Goal: Task Accomplishment & Management: Manage account settings

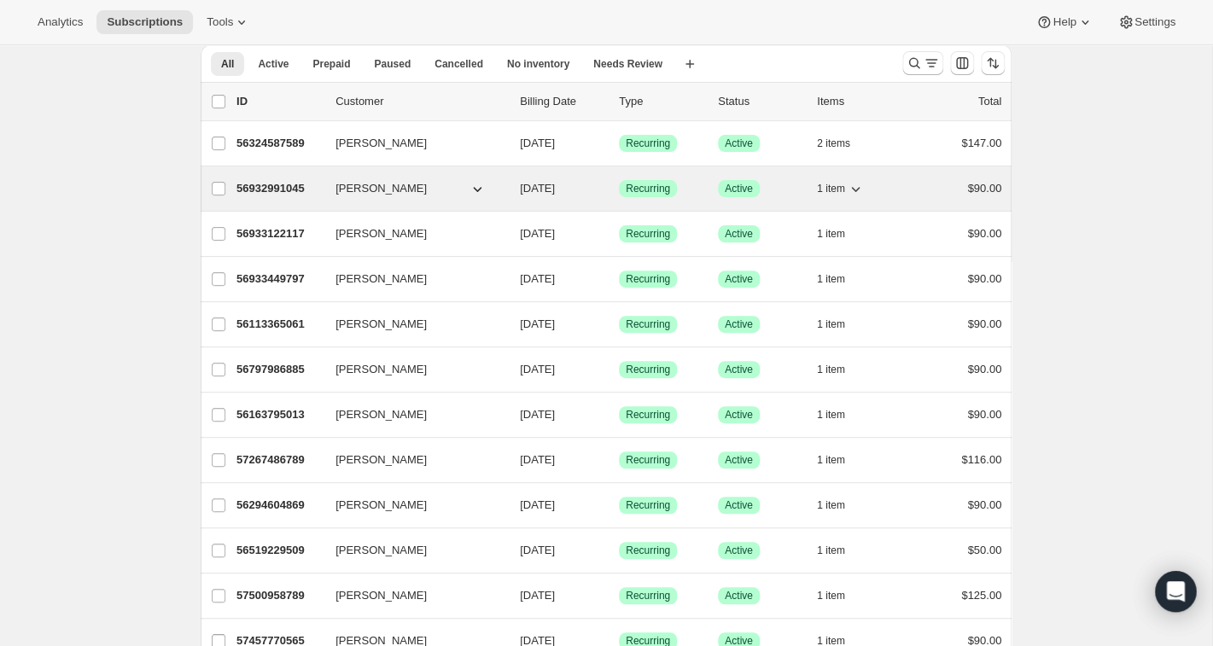
scroll to position [68, 0]
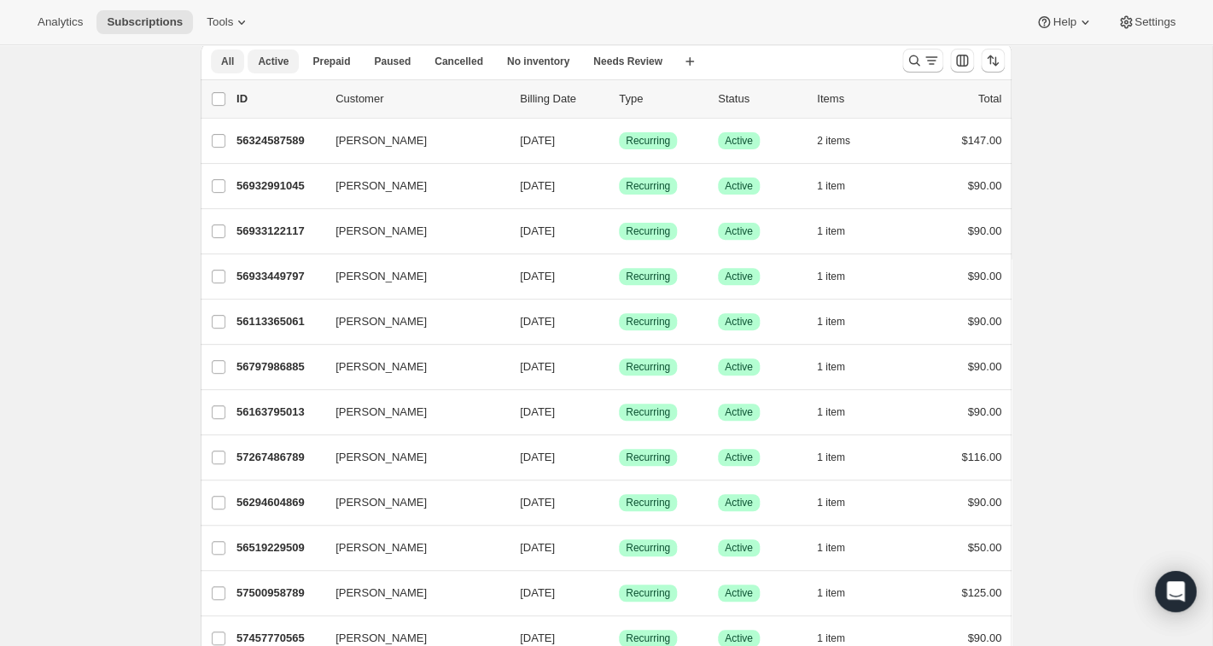
click at [275, 61] on span "Active" at bounding box center [273, 62] width 31 height 14
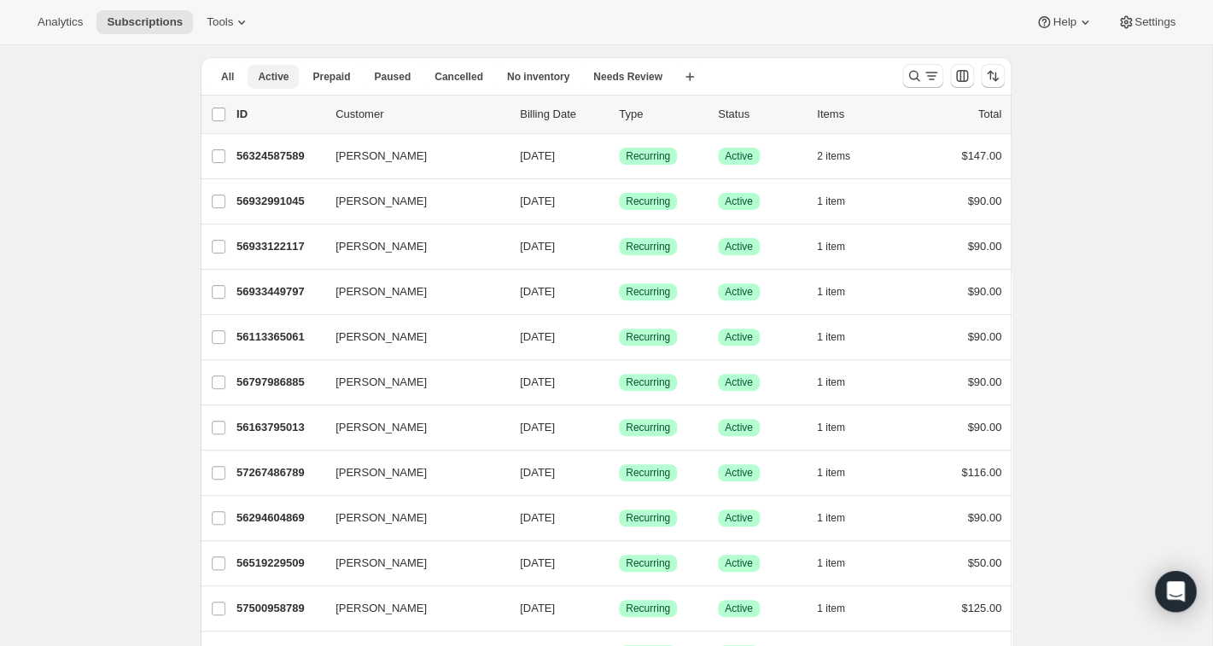
scroll to position [0, 0]
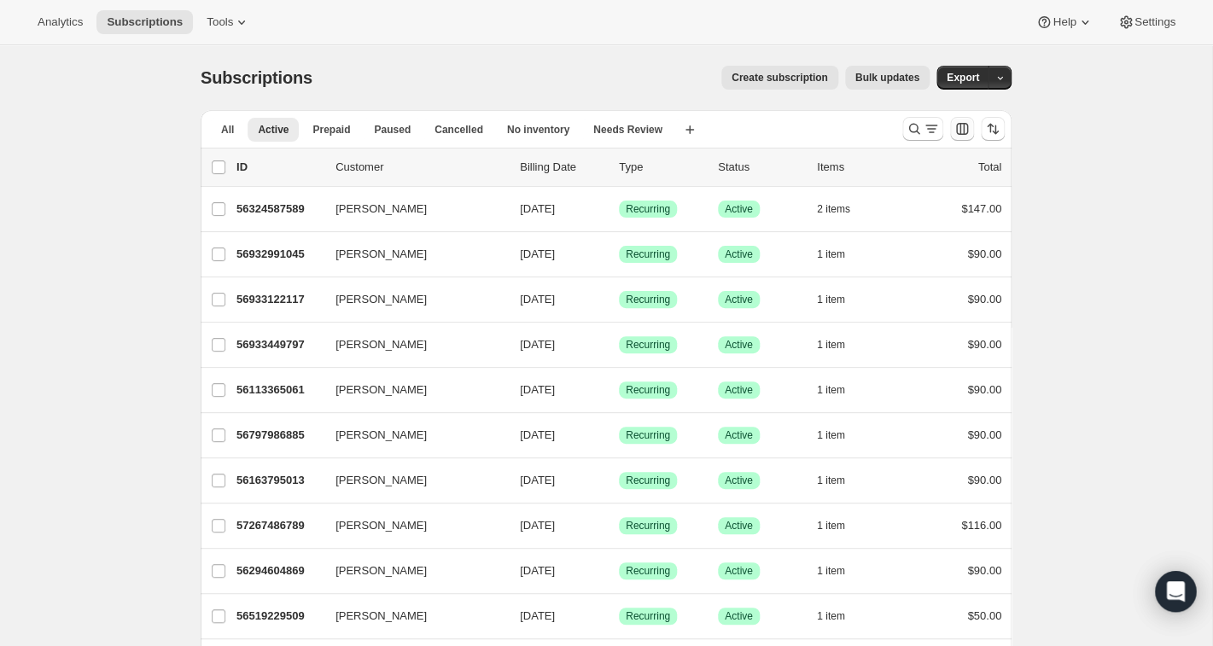
click at [963, 130] on icon "Customize table column order and visibility" at bounding box center [962, 128] width 17 height 17
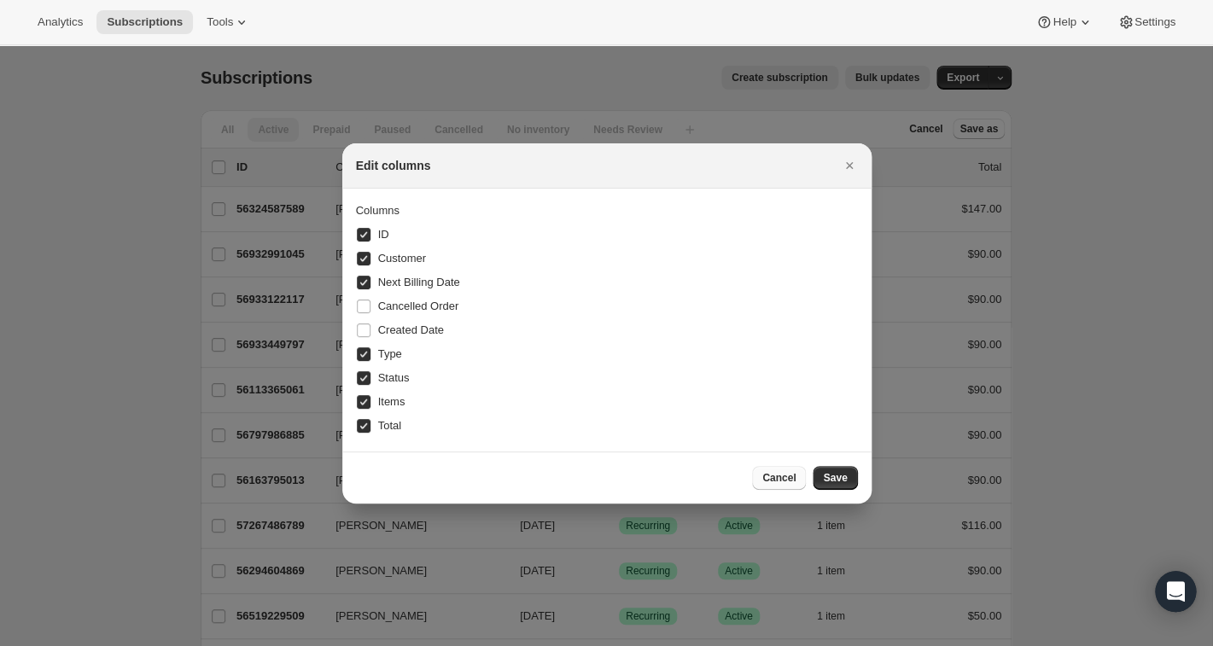
click at [784, 477] on span "Cancel" at bounding box center [778, 478] width 33 height 14
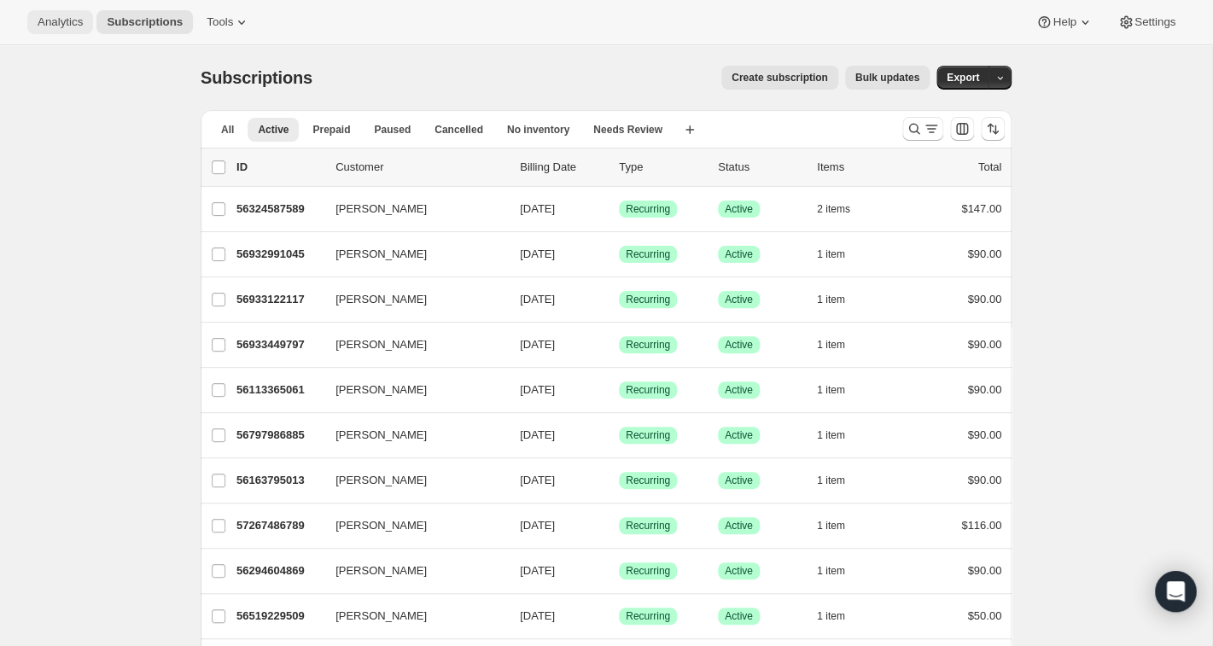
click at [52, 21] on span "Analytics" at bounding box center [60, 22] width 45 height 14
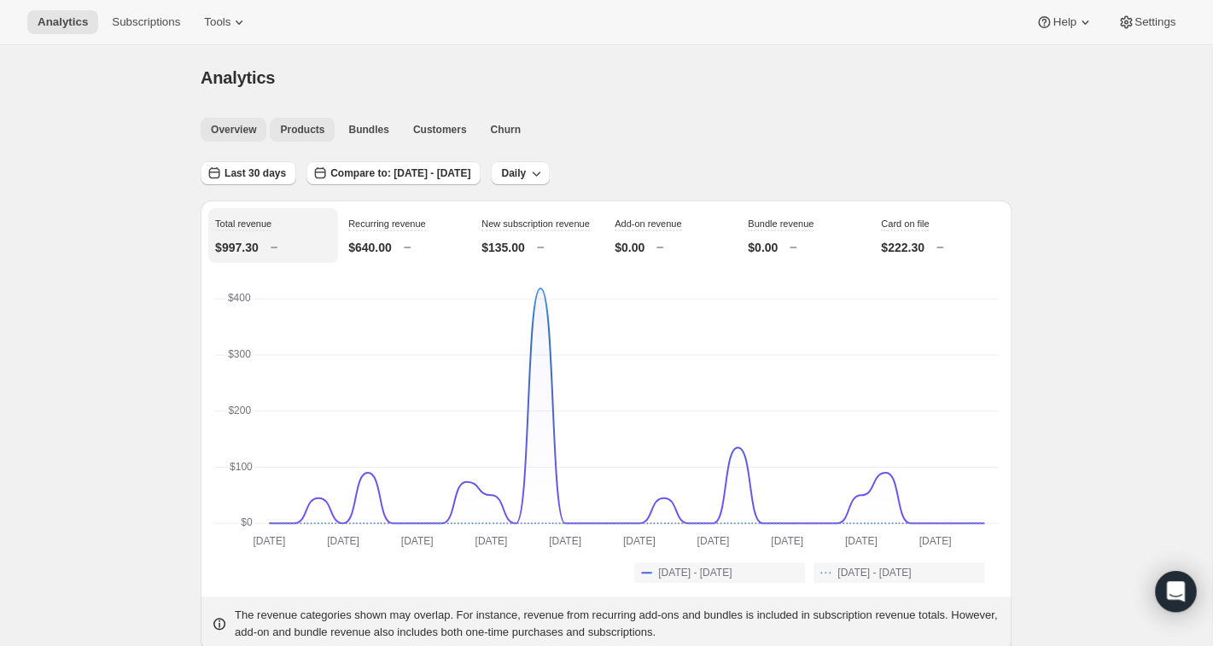
click at [313, 131] on span "Products" at bounding box center [302, 130] width 44 height 14
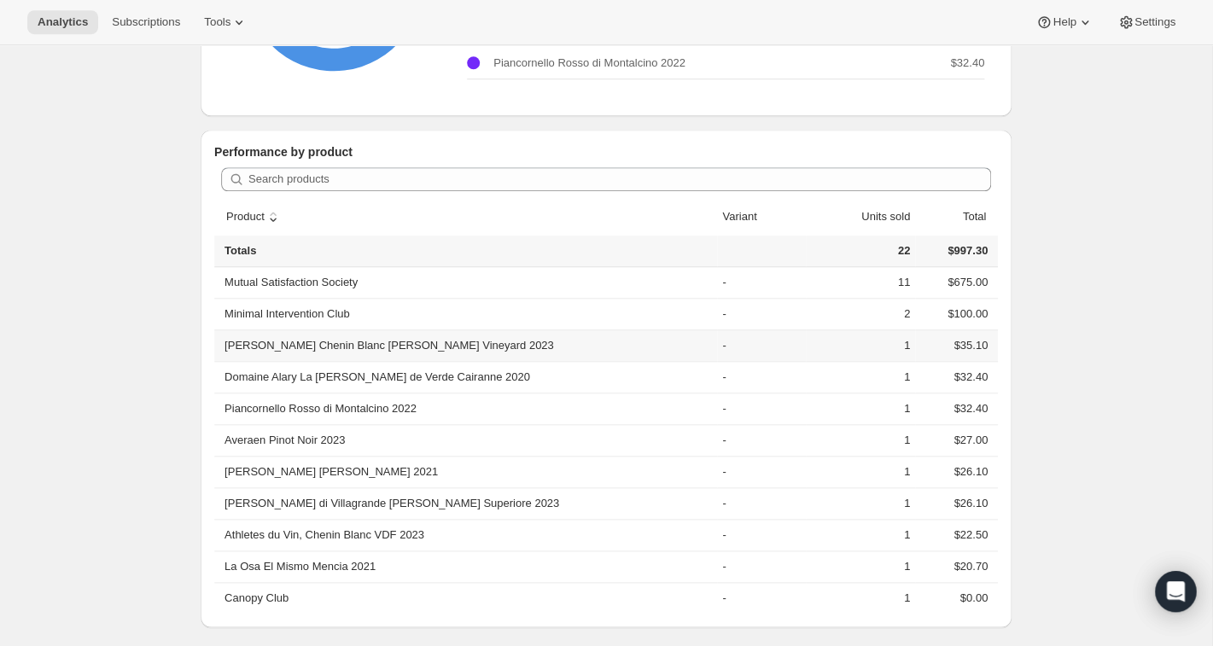
scroll to position [396, 0]
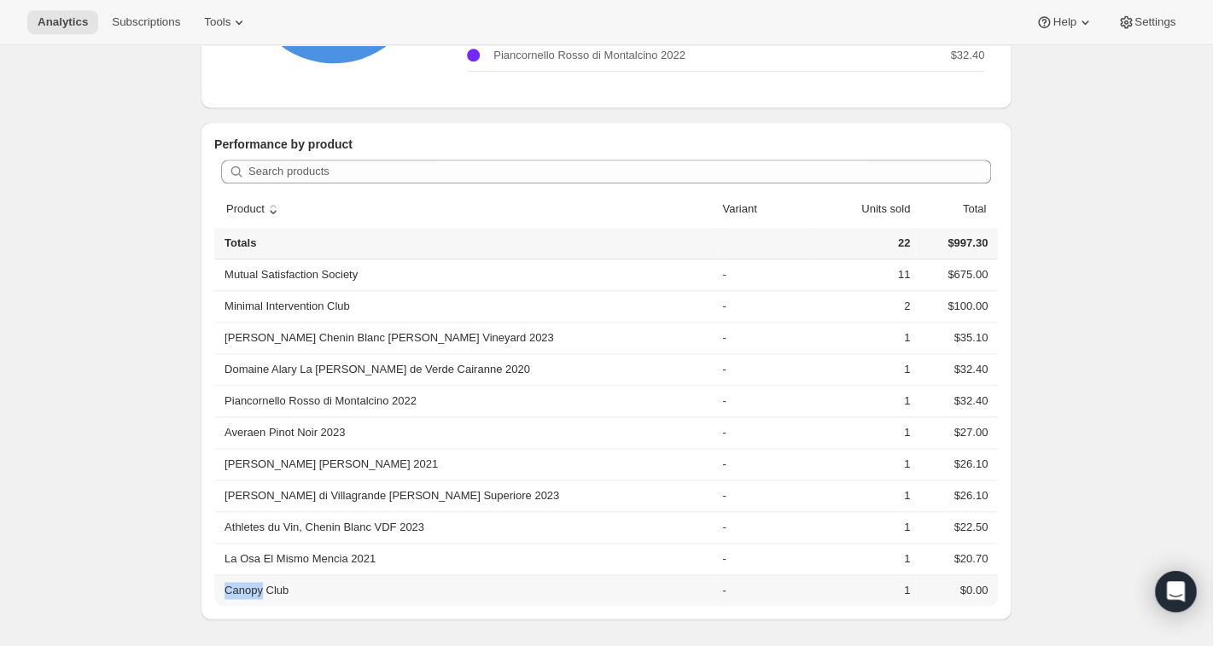
click at [254, 592] on th "Canopy Club" at bounding box center [465, 591] width 503 height 32
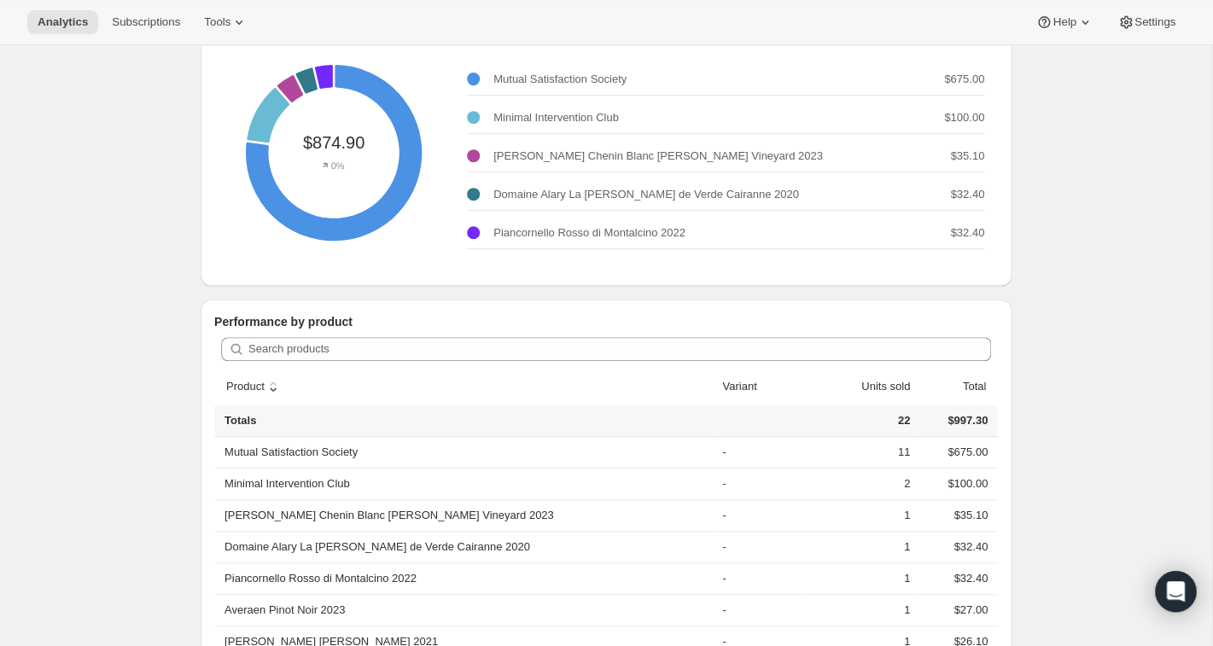
scroll to position [0, 0]
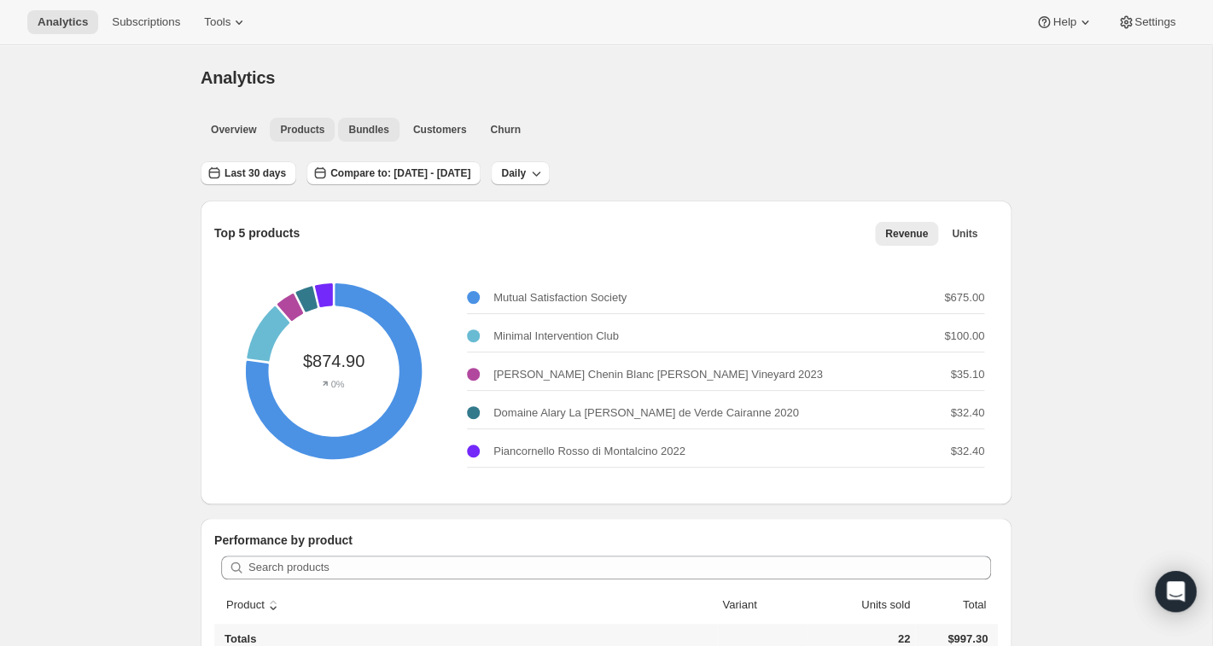
click at [375, 131] on span "Bundles" at bounding box center [368, 130] width 40 height 14
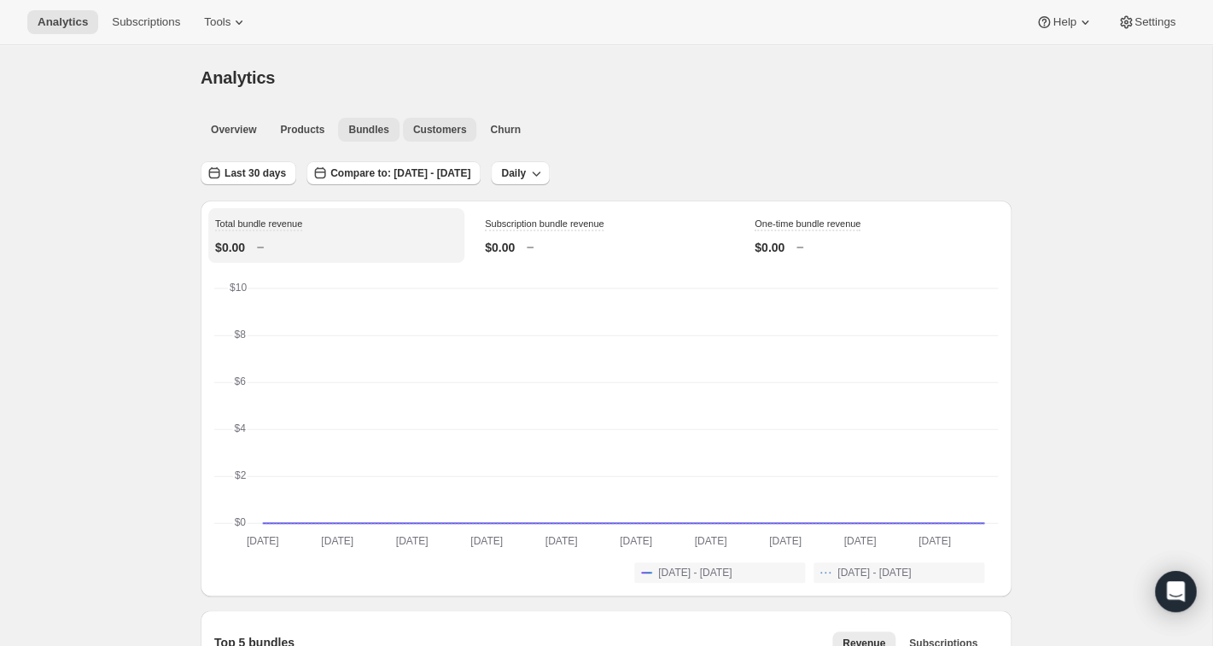
click at [444, 128] on span "Customers" at bounding box center [440, 130] width 54 height 14
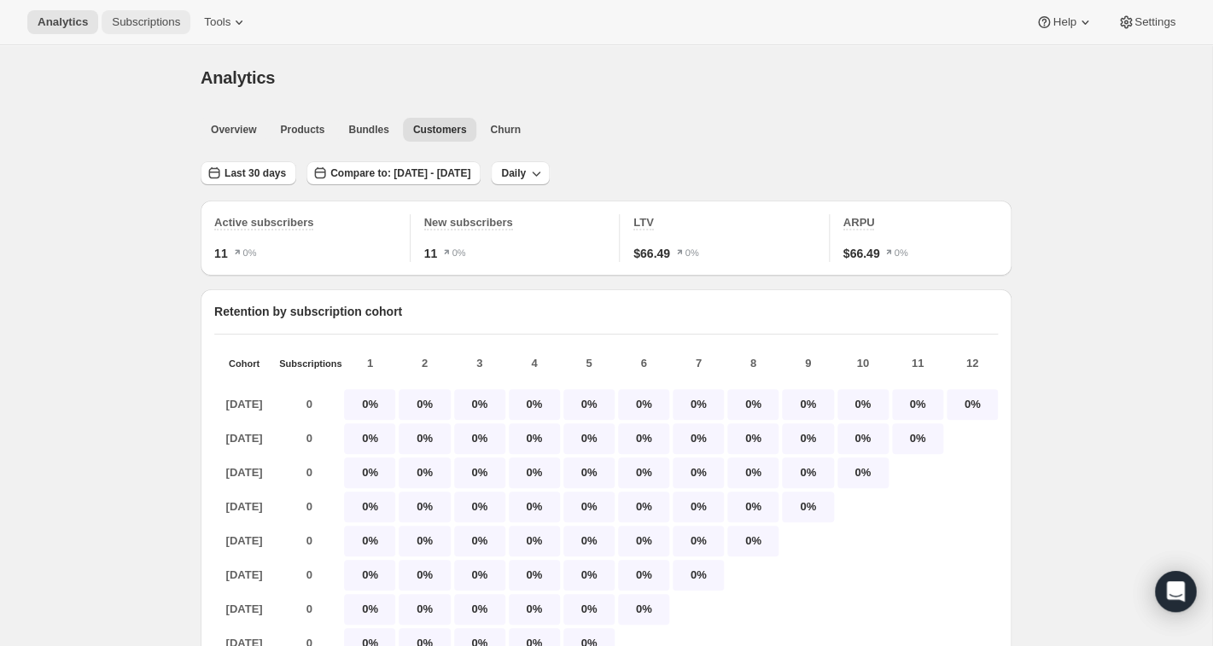
click at [149, 21] on span "Subscriptions" at bounding box center [146, 22] width 68 height 14
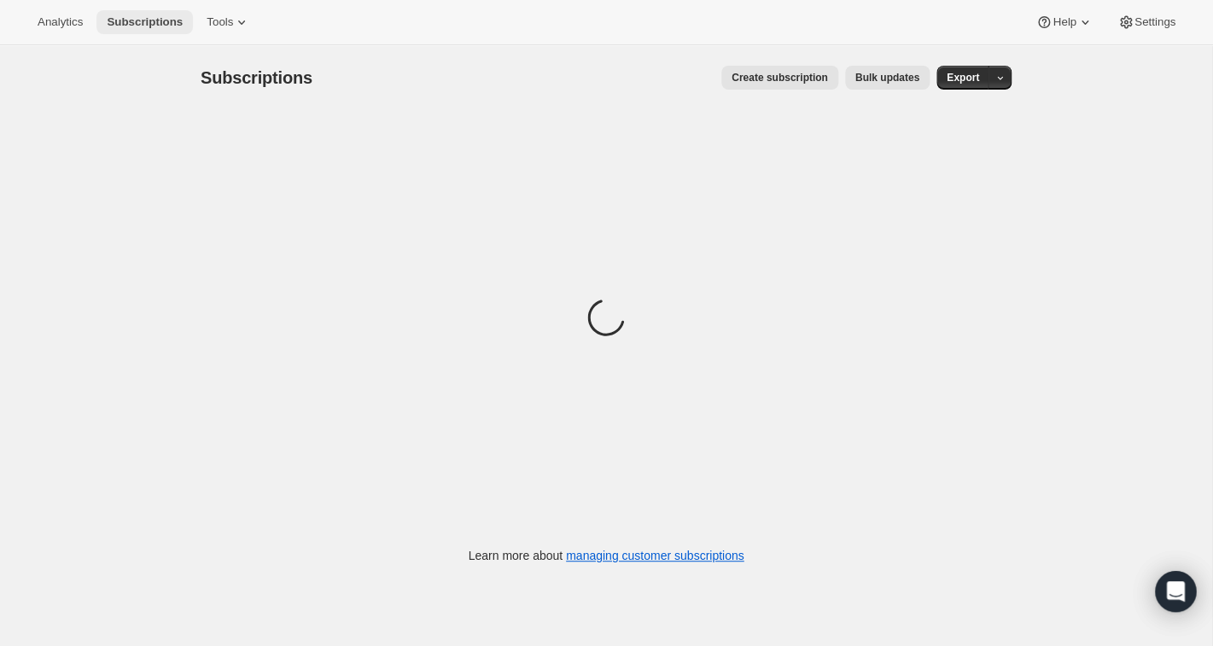
click at [149, 21] on span "Subscriptions" at bounding box center [145, 22] width 76 height 14
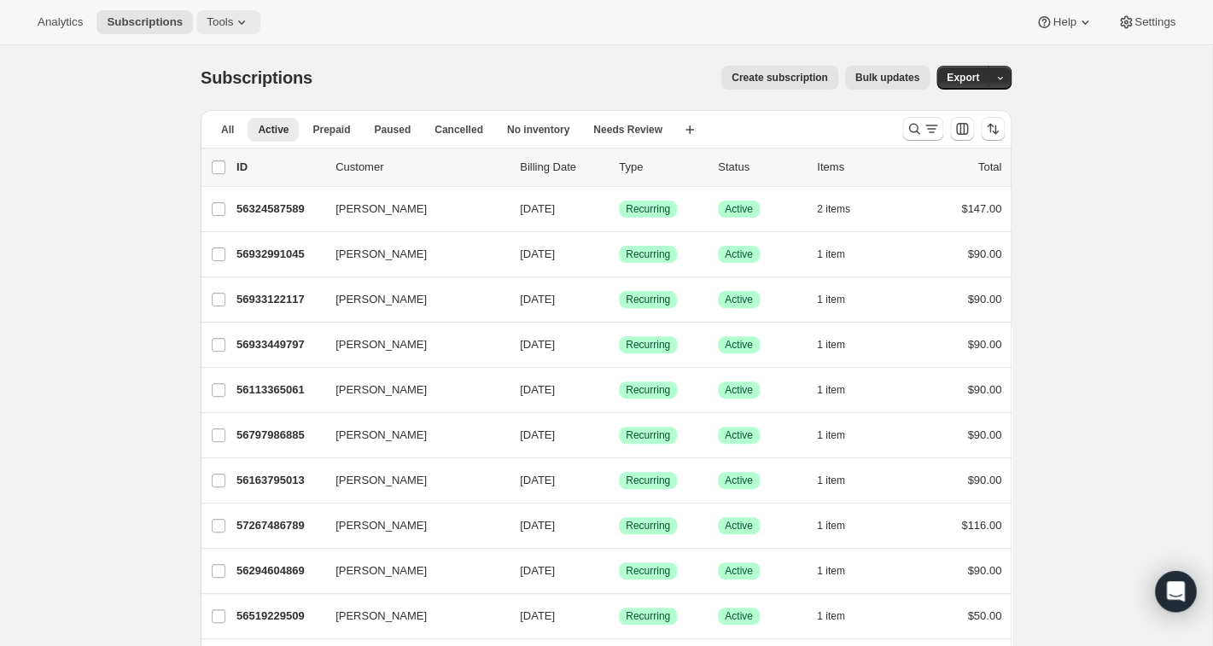
click at [250, 20] on icon at bounding box center [241, 22] width 17 height 17
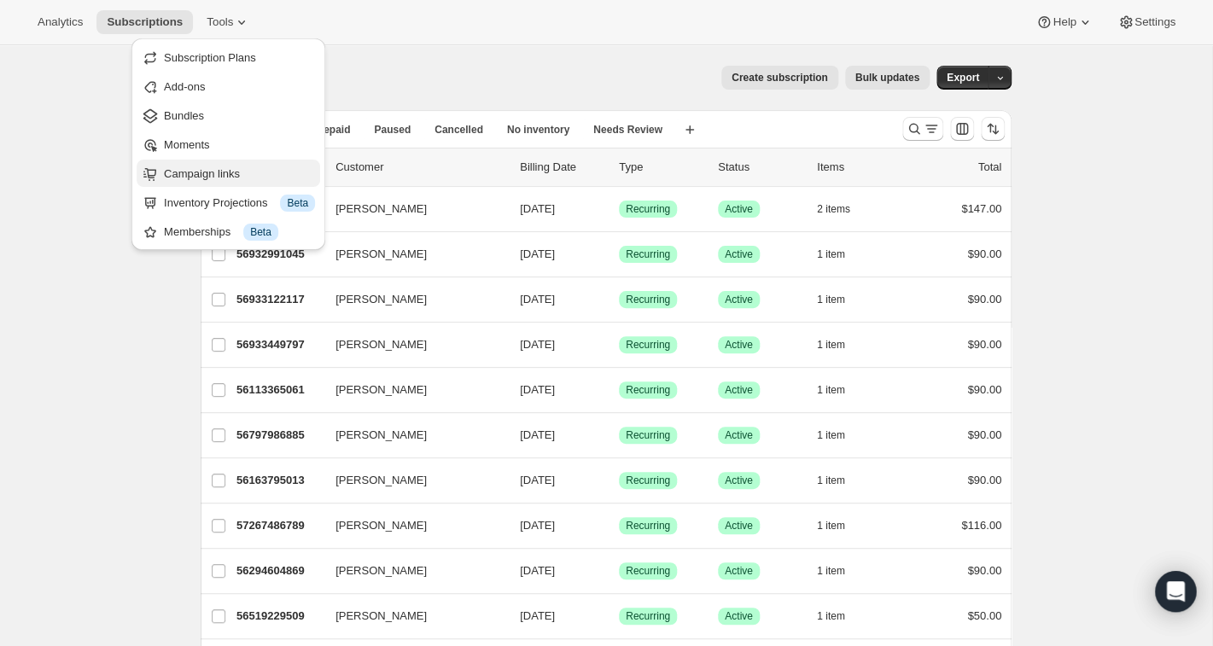
click at [212, 172] on span "Campaign links" at bounding box center [202, 173] width 76 height 13
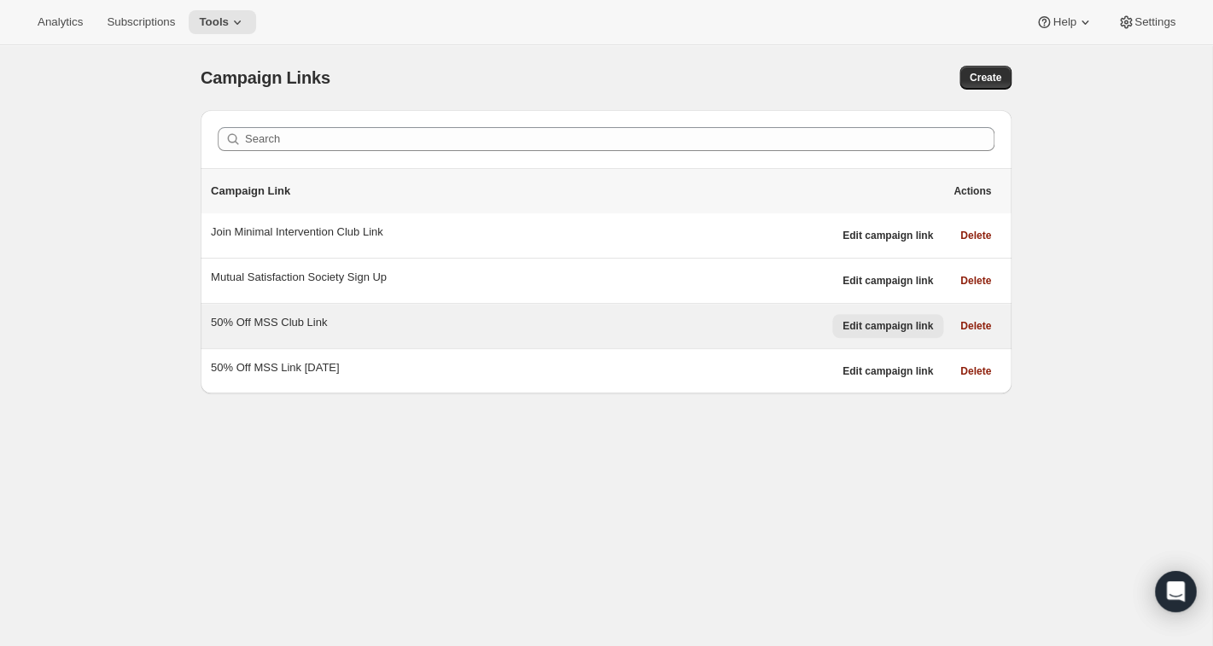
click at [864, 317] on button "Edit campaign link" at bounding box center [887, 326] width 111 height 24
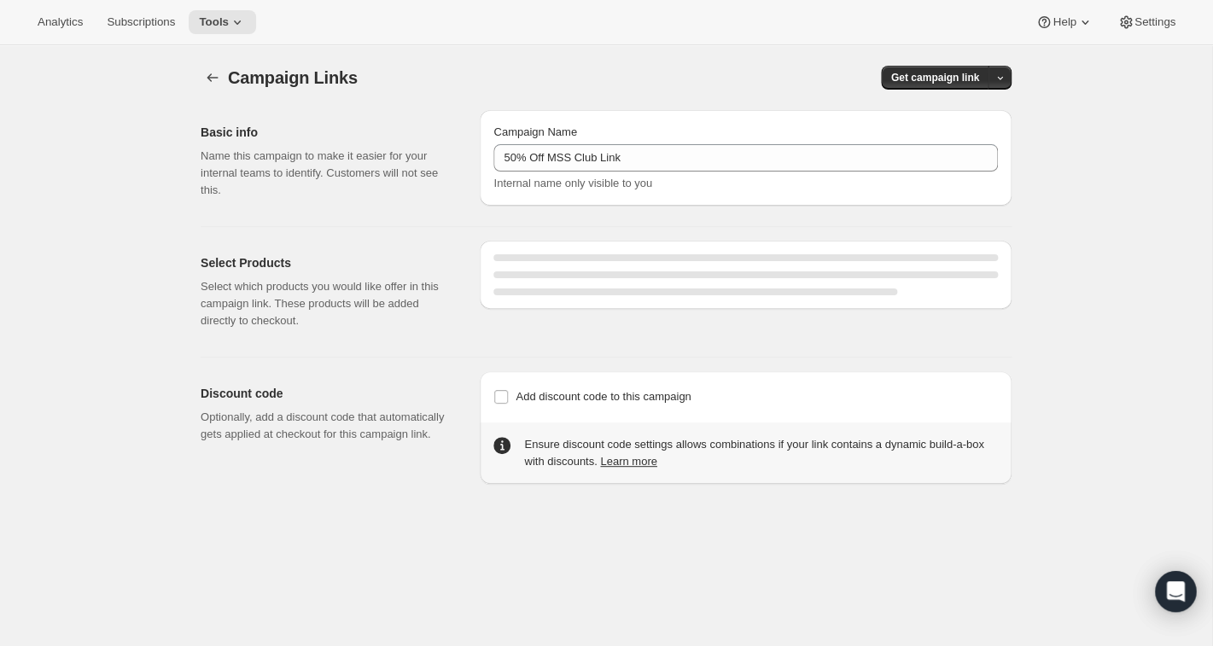
select select "gid://shopify/SellingPlan/1761411141"
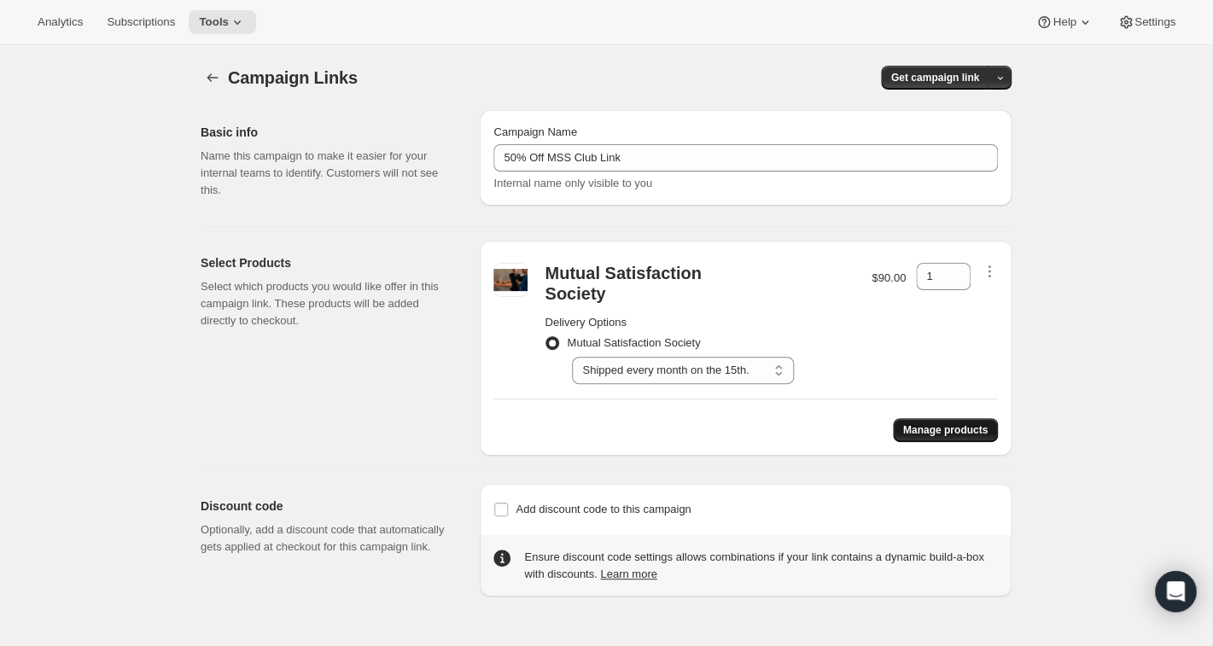
click at [925, 423] on span "Manage products" at bounding box center [945, 430] width 85 height 14
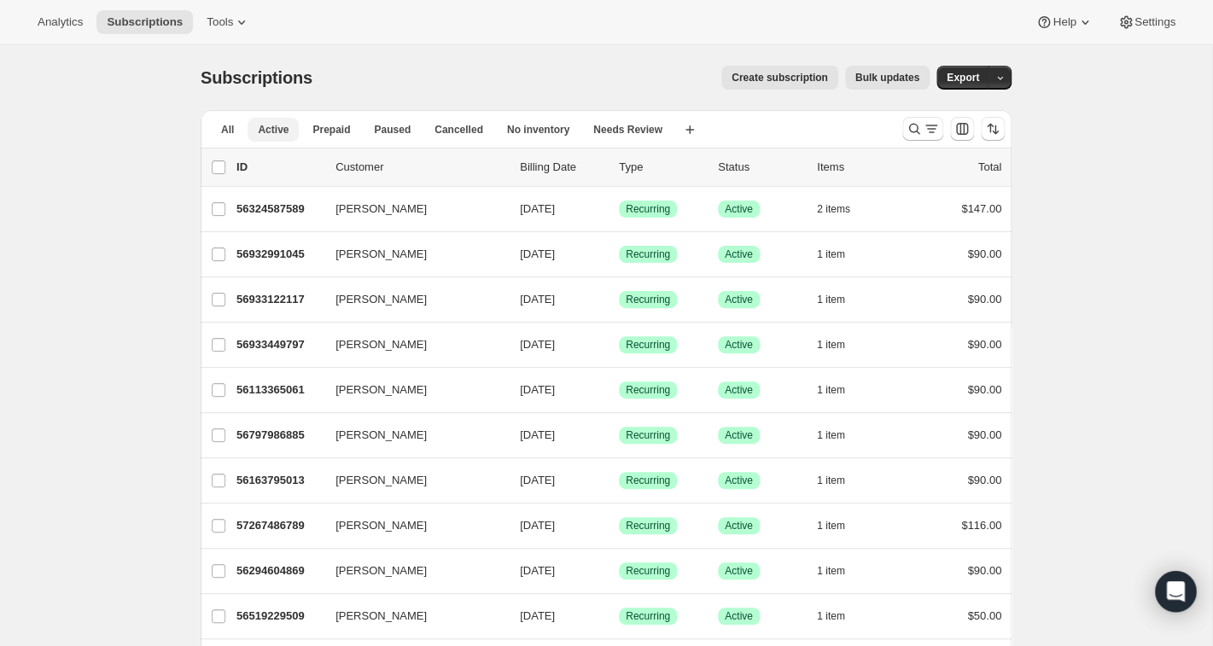
click at [271, 130] on span "Active" at bounding box center [273, 130] width 31 height 14
click at [374, 166] on p "Customer" at bounding box center [421, 167] width 171 height 17
click at [405, 172] on p "Customer" at bounding box center [421, 167] width 171 height 17
click at [373, 167] on p "Customer" at bounding box center [421, 167] width 171 height 17
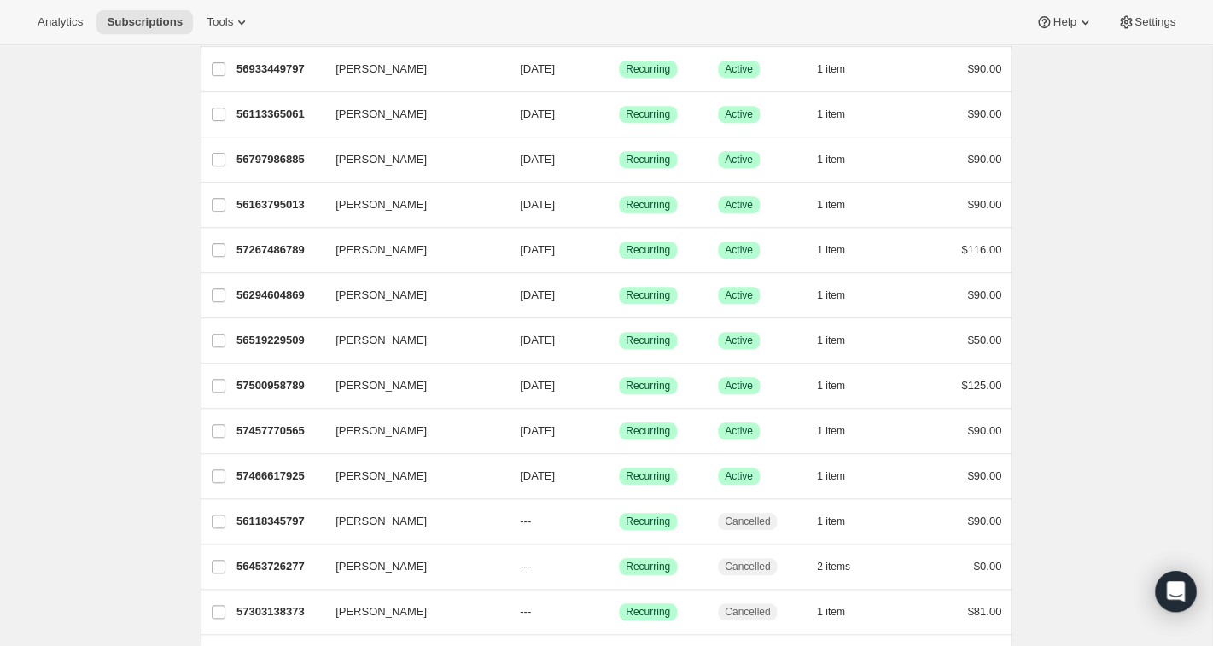
scroll to position [279, 0]
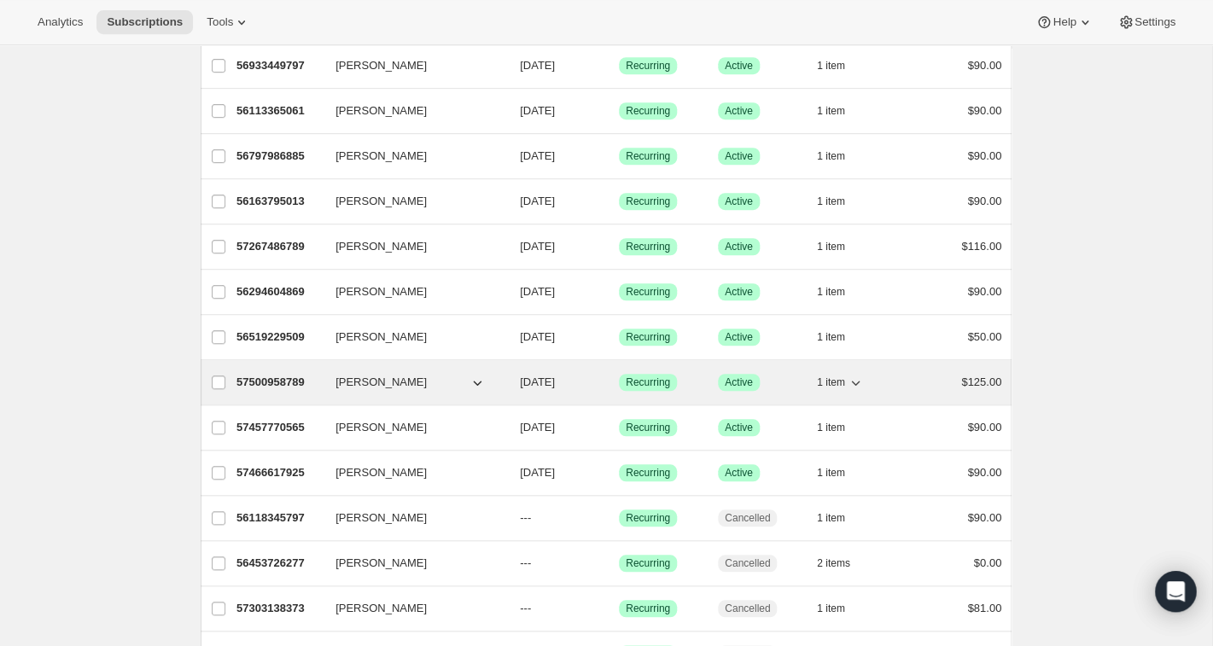
click at [294, 383] on p "57500958789" at bounding box center [278, 382] width 85 height 17
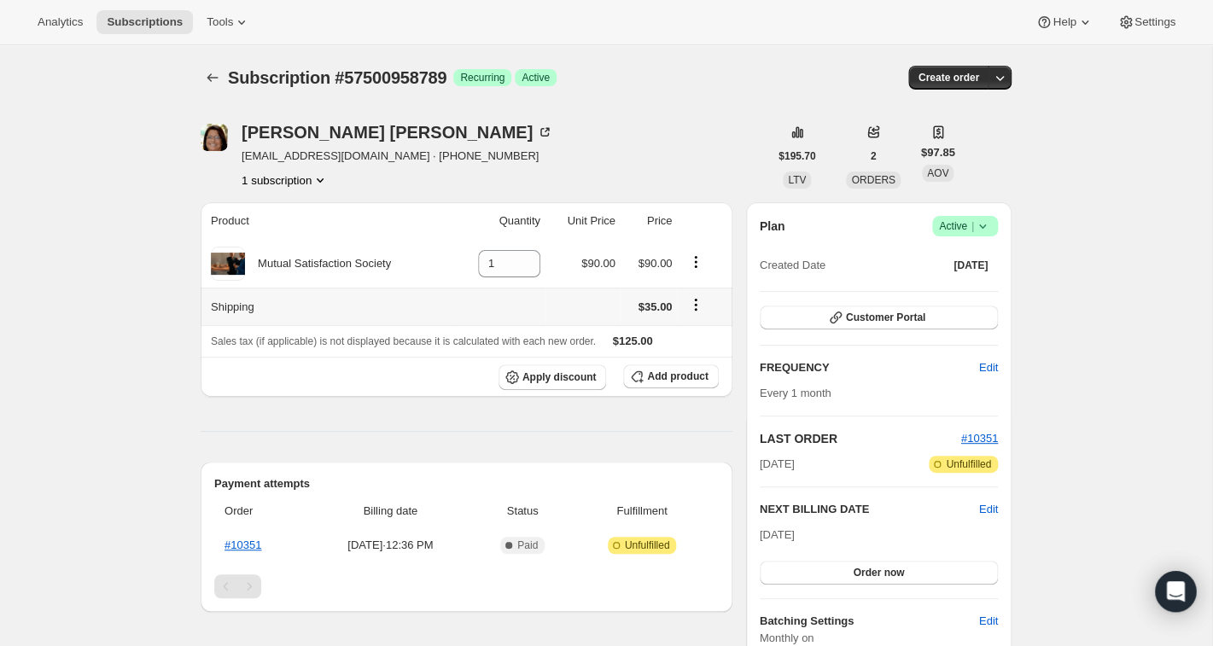
click at [697, 305] on icon "Shipping actions" at bounding box center [696, 305] width 3 height 3
click at [703, 329] on button "Edit shipping rate" at bounding box center [698, 337] width 96 height 27
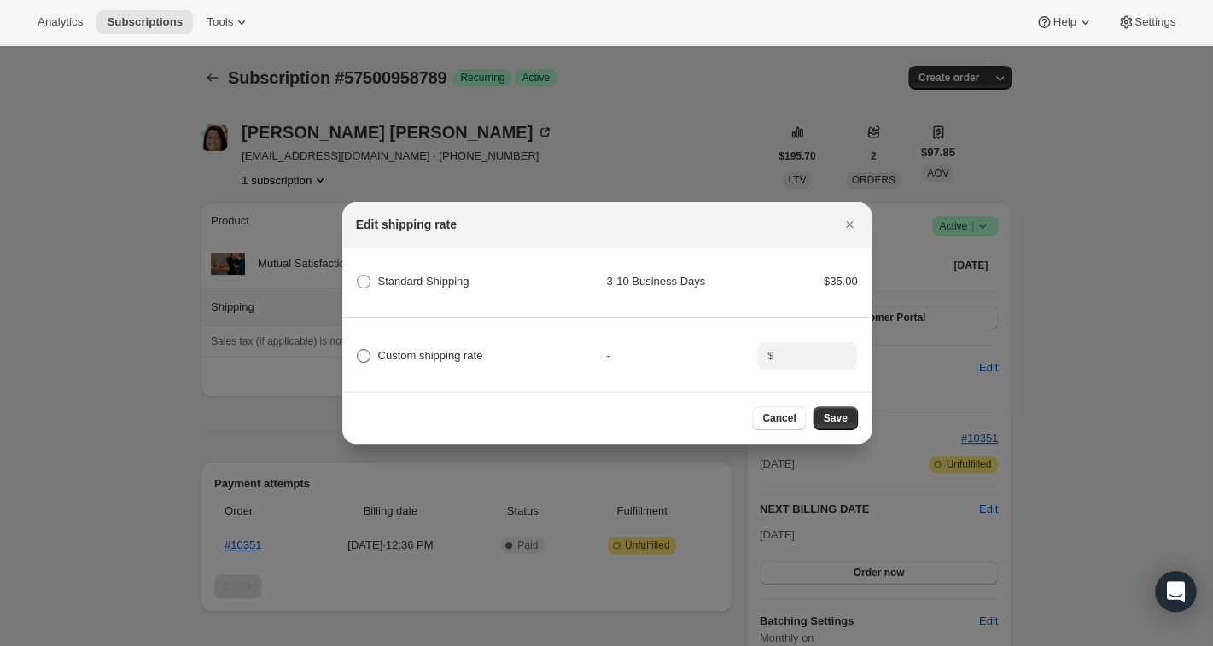
click at [362, 349] on span ":r5t:" at bounding box center [363, 355] width 15 height 15
click at [358, 349] on input "Custom shipping rate" at bounding box center [357, 349] width 1 height 1
radio input "true"
click at [781, 366] on input ":r5t:" at bounding box center [805, 355] width 53 height 27
type input "0"
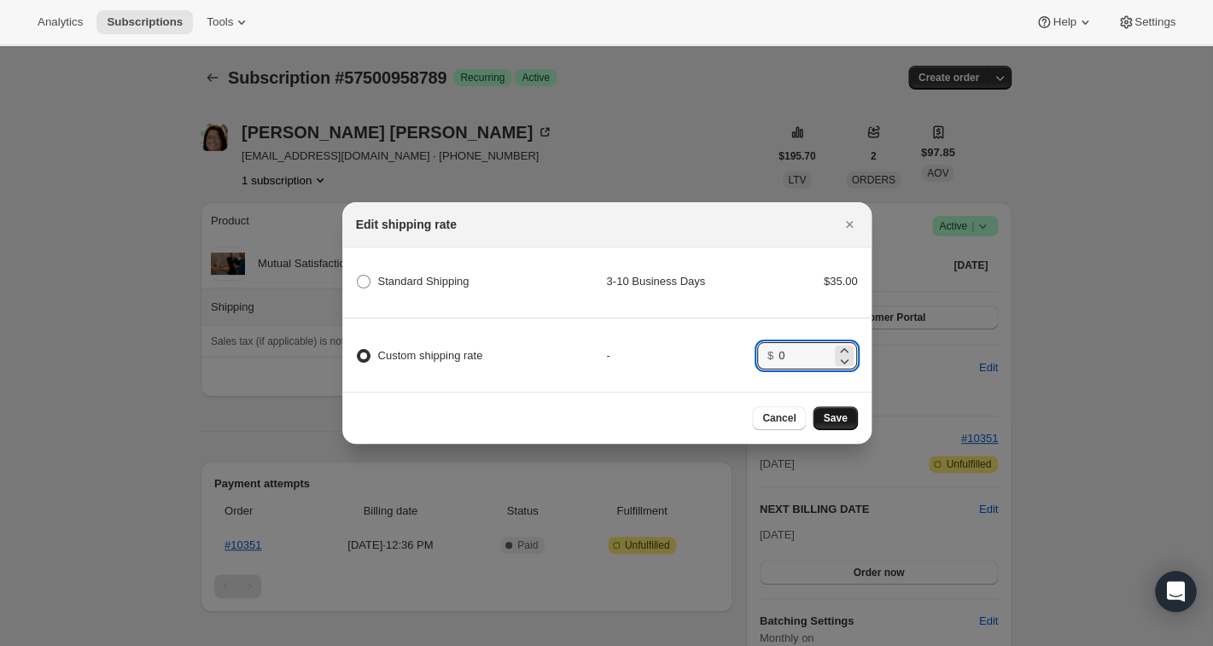
click at [839, 423] on span "Save" at bounding box center [835, 418] width 24 height 14
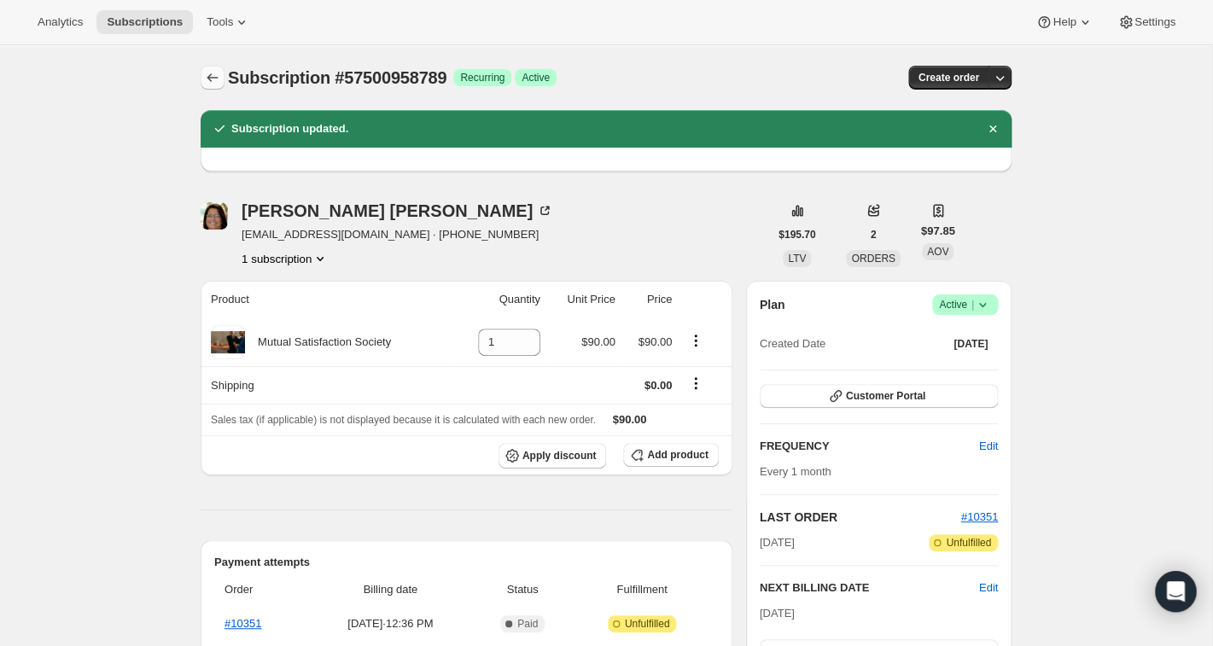
click at [214, 81] on icon "Subscriptions" at bounding box center [212, 77] width 17 height 17
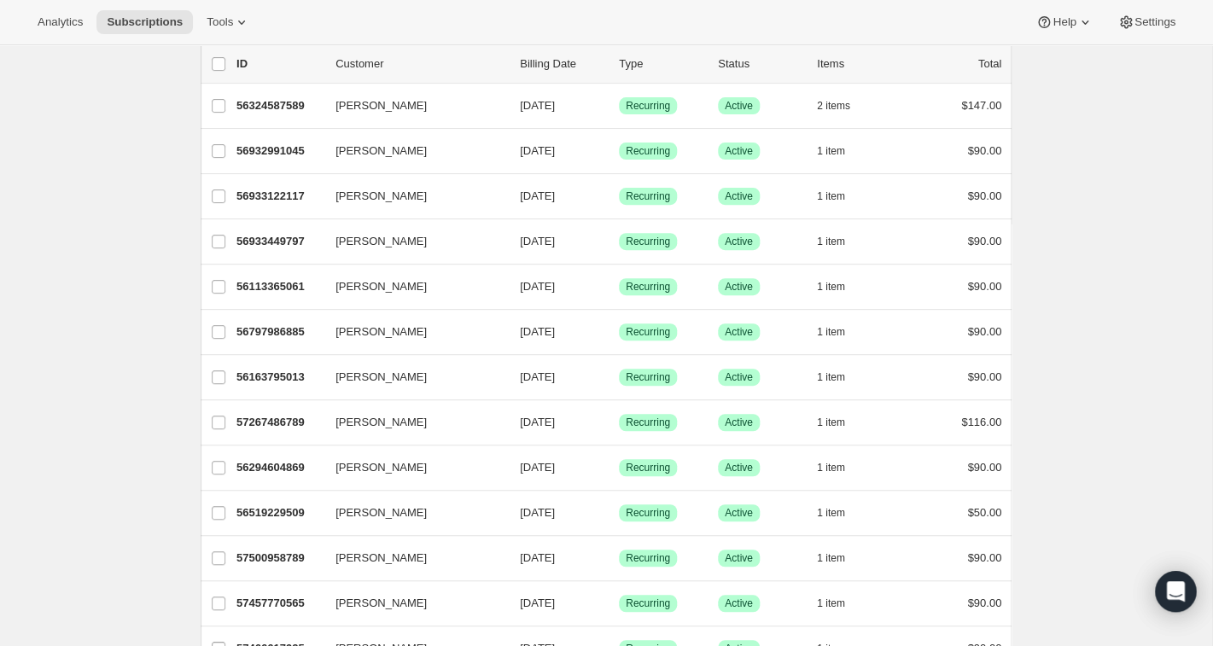
scroll to position [109, 0]
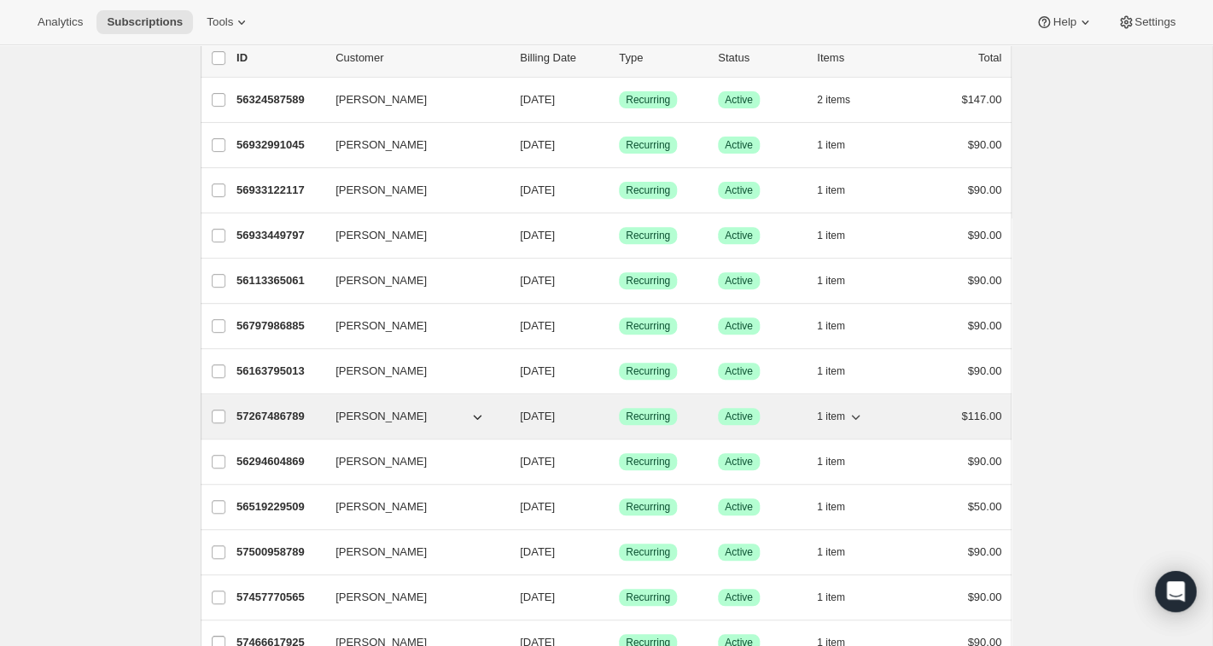
click at [357, 420] on span "[PERSON_NAME]" at bounding box center [381, 416] width 91 height 17
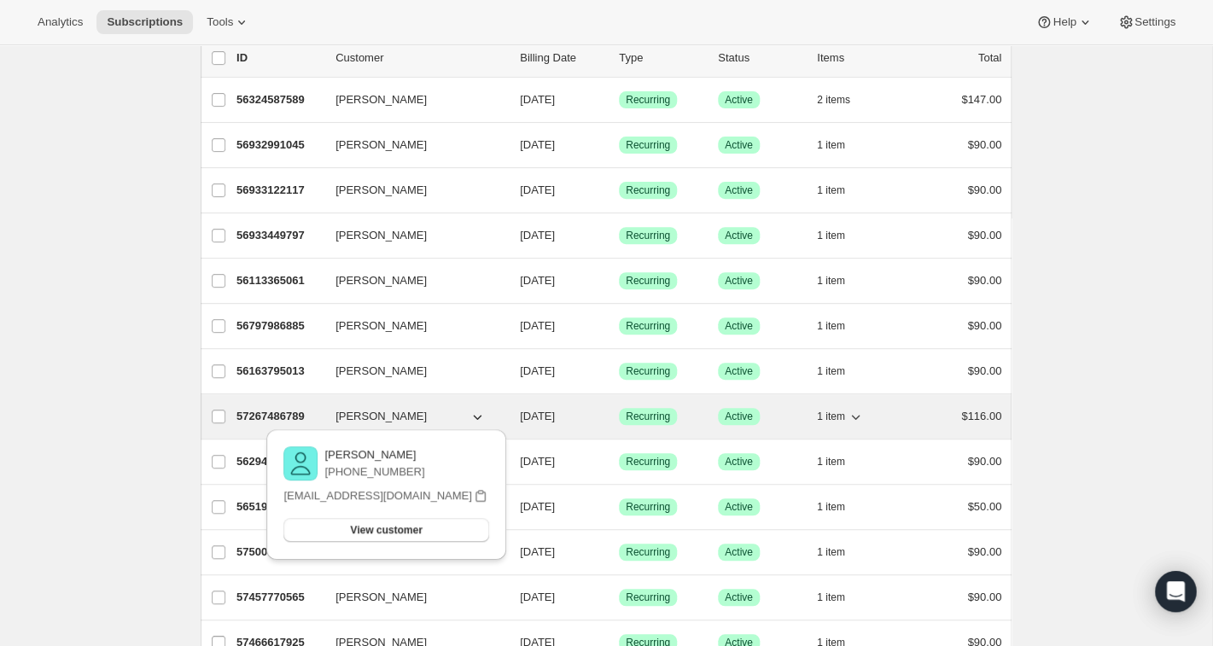
click at [275, 411] on p "57267486789" at bounding box center [278, 416] width 85 height 17
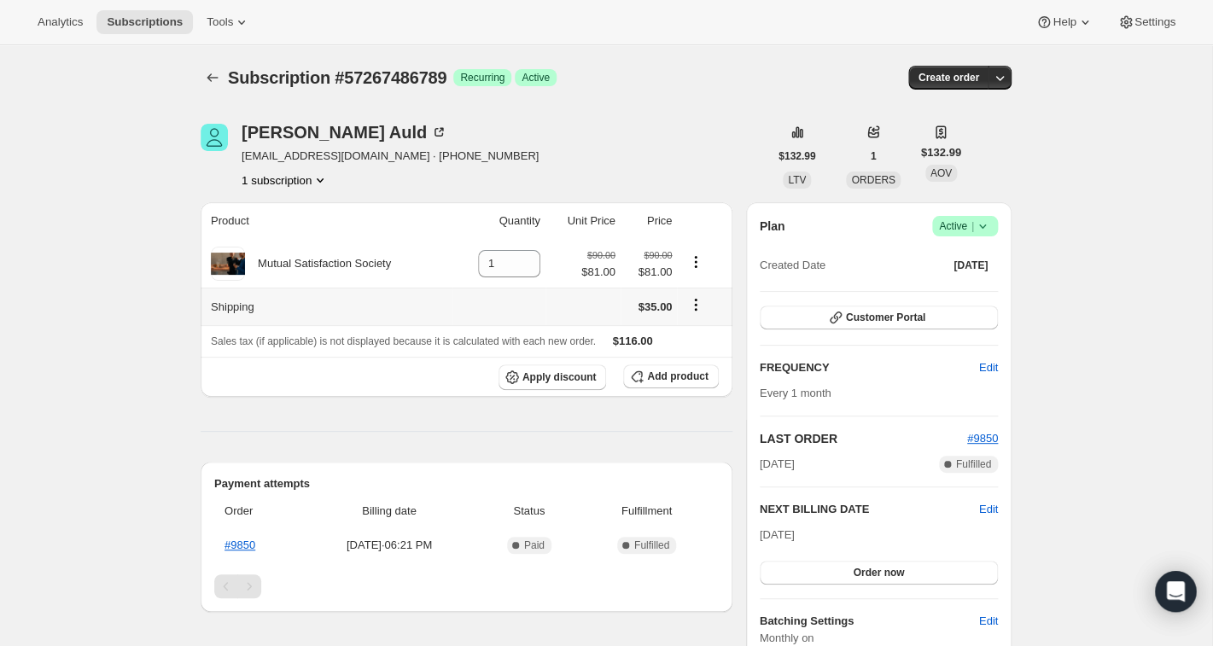
click at [703, 306] on icon "Shipping actions" at bounding box center [695, 304] width 17 height 17
click at [692, 332] on span "Edit shipping rate" at bounding box center [697, 338] width 85 height 13
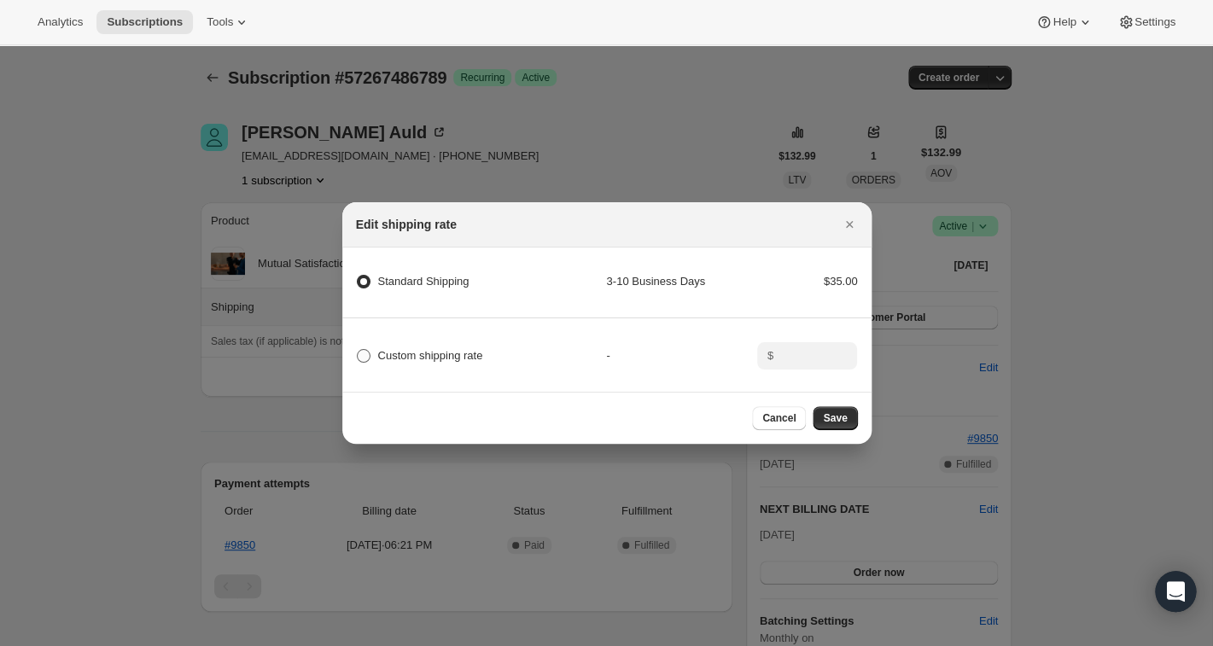
click at [364, 357] on span ":rfe:" at bounding box center [364, 356] width 14 height 14
click at [358, 350] on input "Custom shipping rate" at bounding box center [357, 349] width 1 height 1
radio input "true"
radio Shipping "false"
click at [783, 365] on input ":rfe:" at bounding box center [805, 355] width 53 height 27
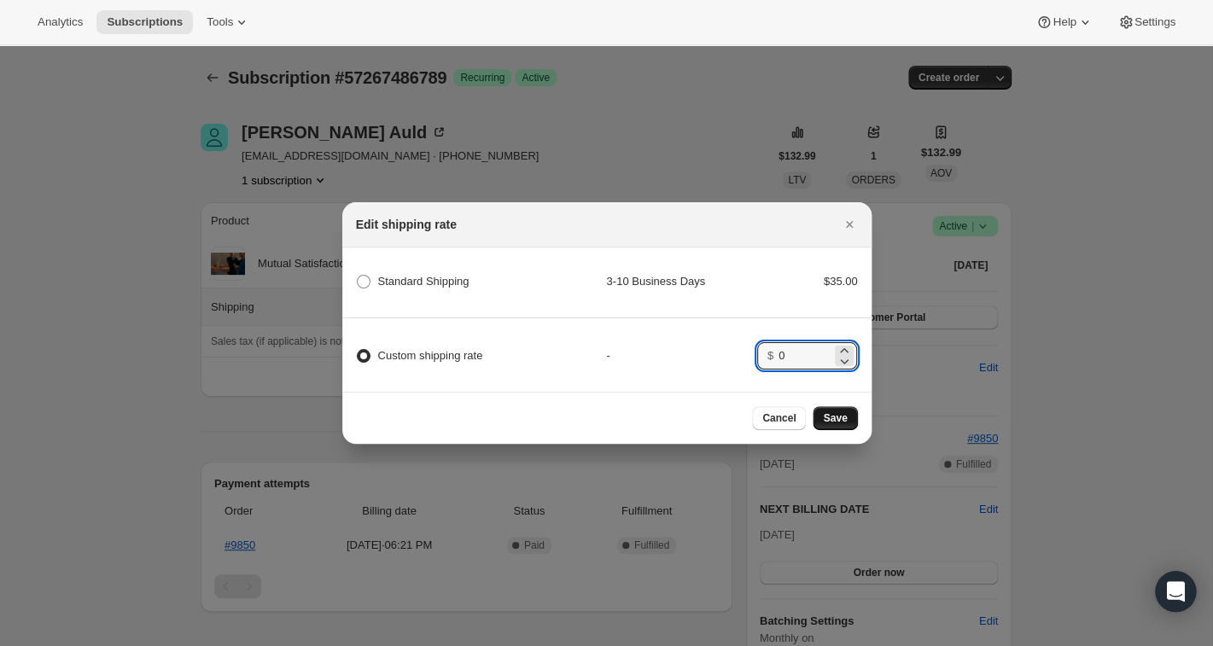
type input "0"
click at [837, 417] on span "Save" at bounding box center [835, 418] width 24 height 14
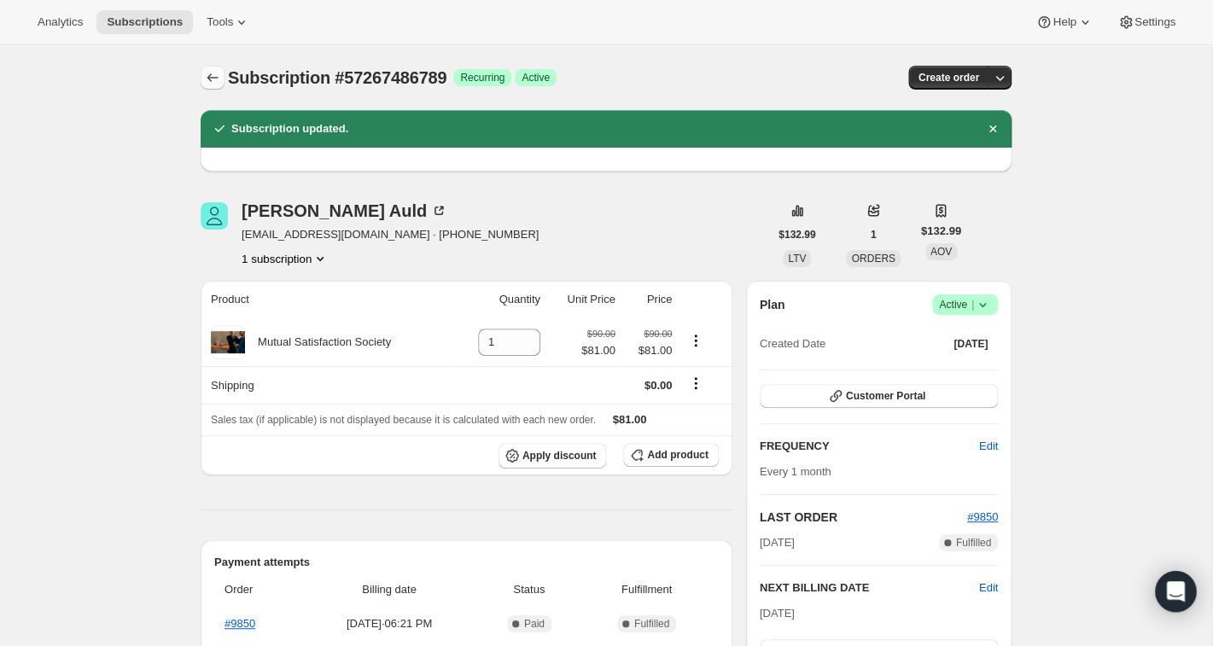
click at [219, 75] on icon "Subscriptions" at bounding box center [212, 77] width 17 height 17
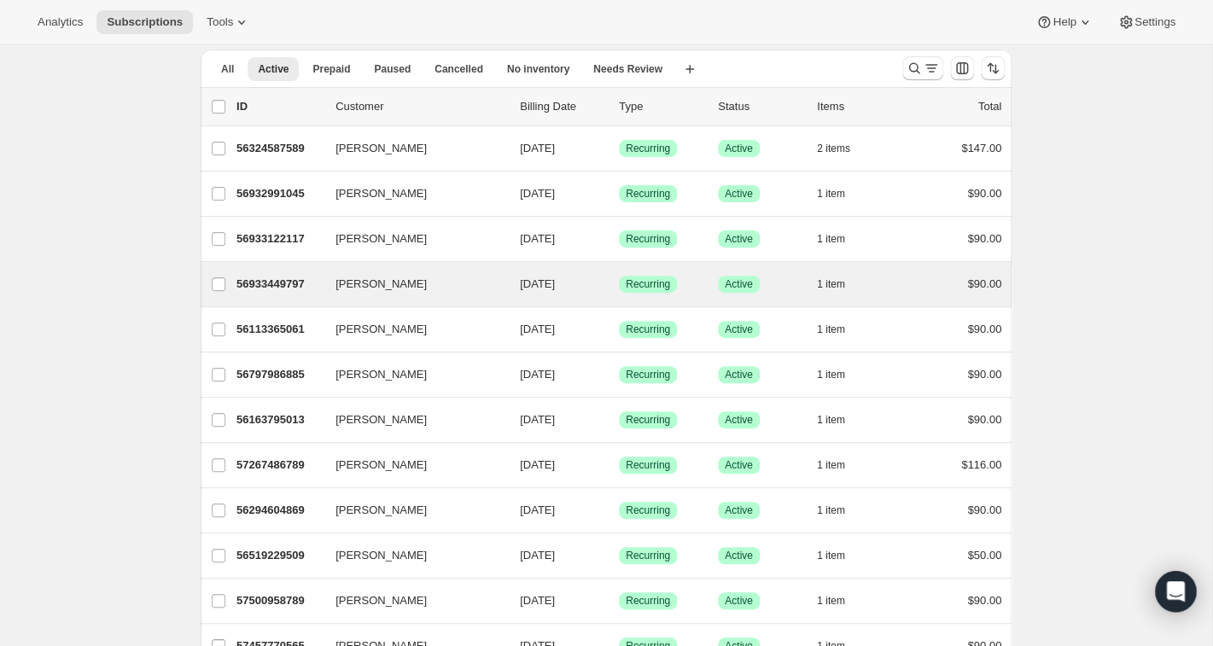
scroll to position [62, 0]
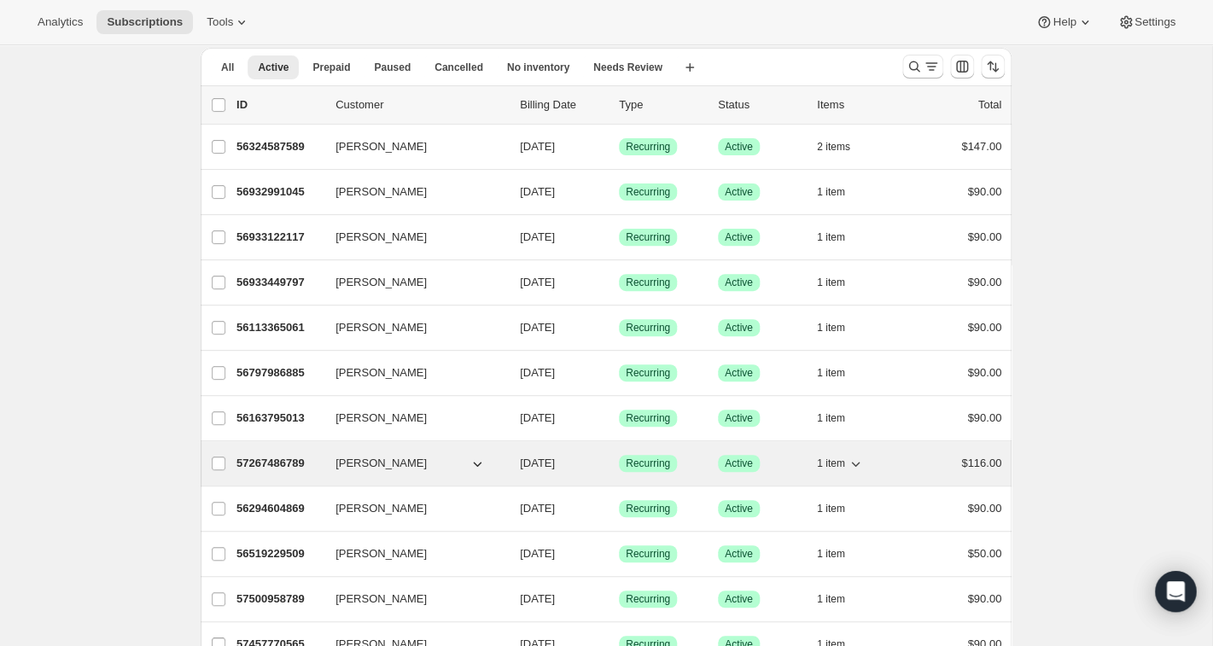
click at [371, 460] on span "[PERSON_NAME]" at bounding box center [381, 463] width 91 height 17
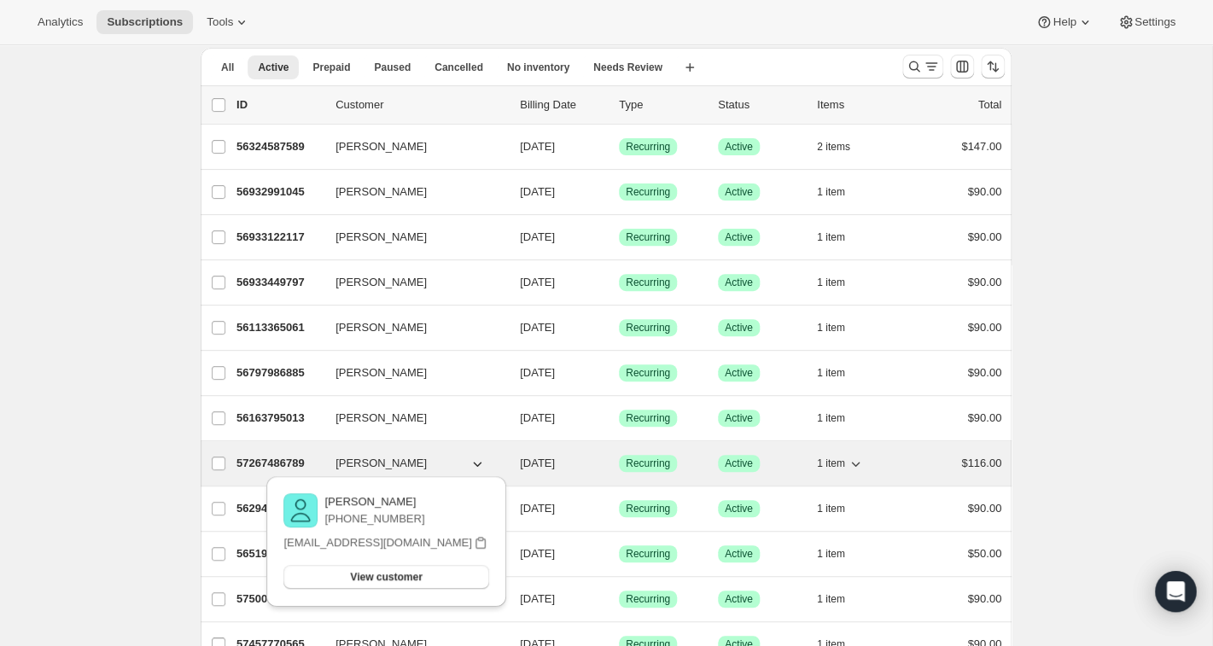
click at [289, 462] on p "57267486789" at bounding box center [278, 463] width 85 height 17
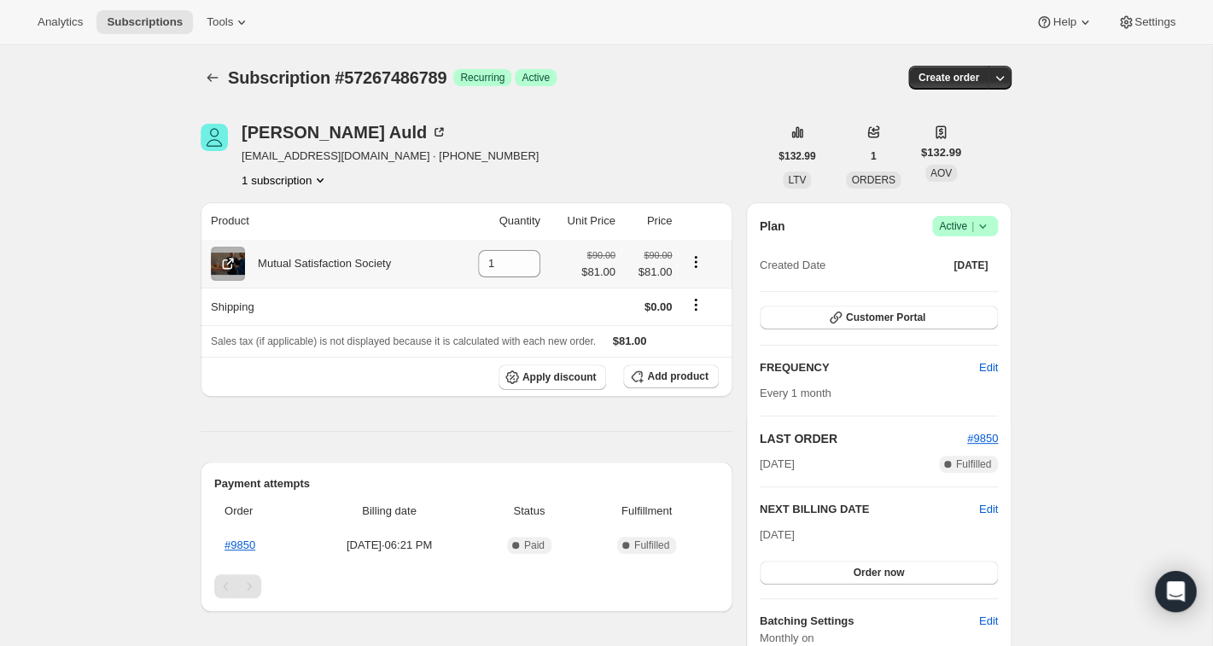
click at [699, 266] on icon "Product actions" at bounding box center [695, 262] width 17 height 17
click at [662, 138] on div "Rachel Auld Reauld@gmail.com · +14077545381 1 subscription" at bounding box center [485, 156] width 568 height 65
click at [214, 87] on button "Subscriptions" at bounding box center [213, 78] width 24 height 24
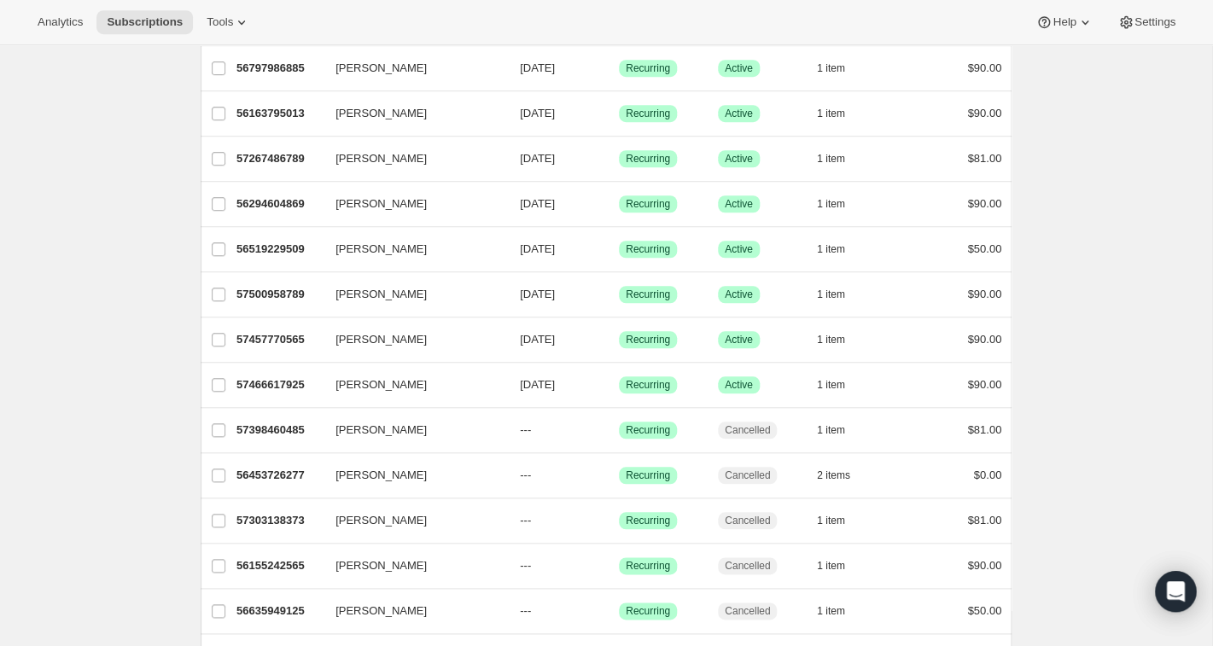
scroll to position [371, 0]
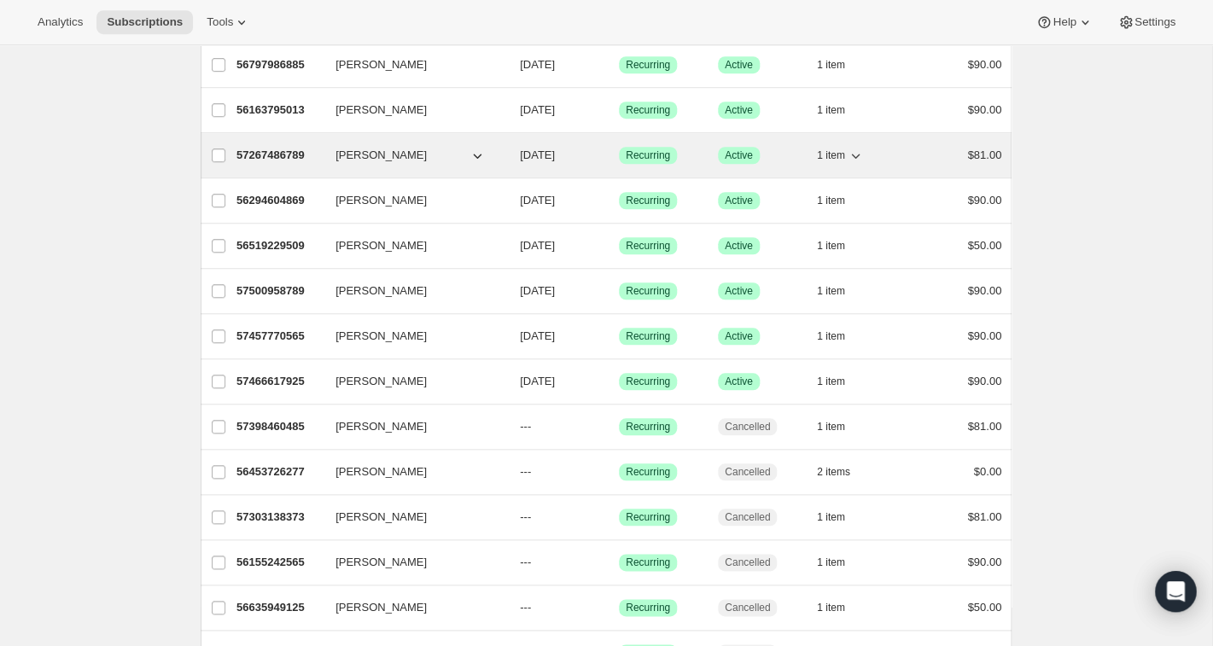
click at [303, 160] on p "57267486789" at bounding box center [278, 155] width 85 height 17
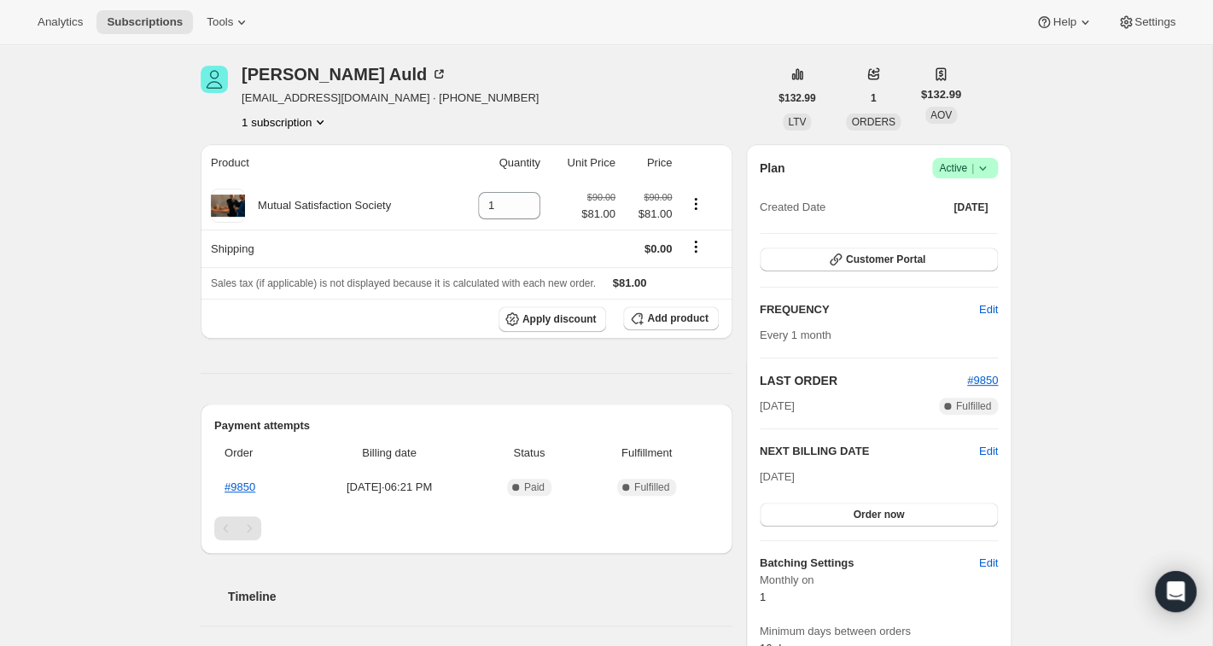
scroll to position [57, 0]
click at [989, 456] on span "Edit" at bounding box center [988, 452] width 19 height 17
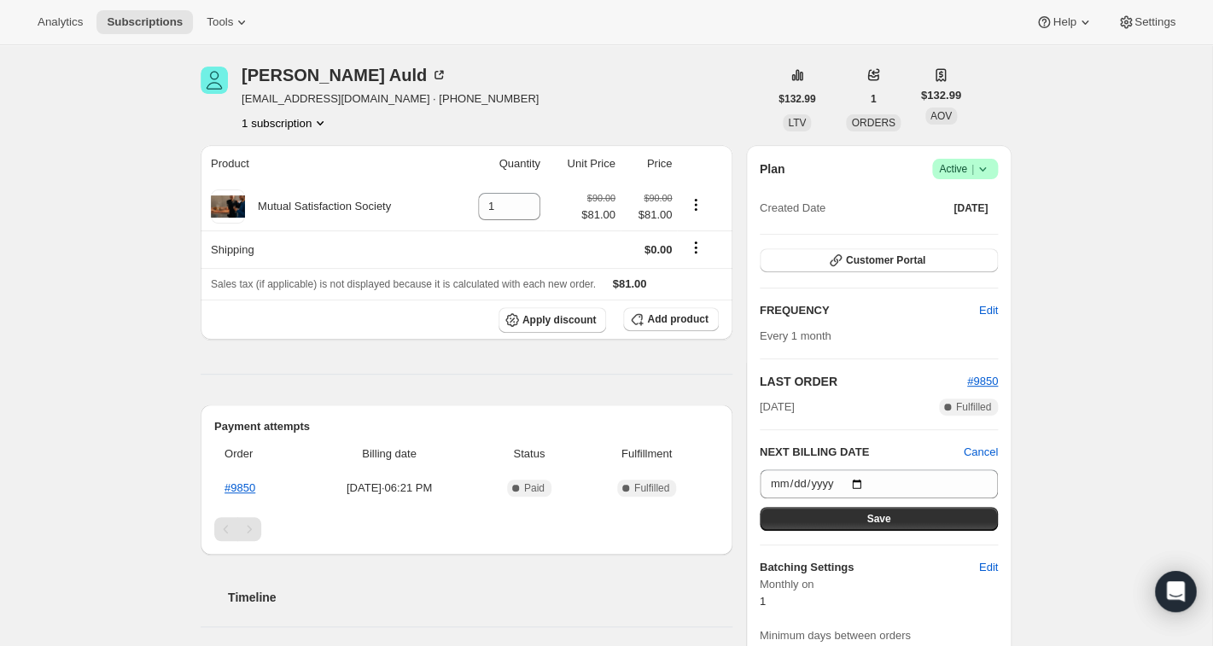
click at [1024, 451] on div "Subscription #57267486789. This page is ready Subscription #57267486789 Success…" at bounding box center [606, 610] width 852 height 1245
click at [993, 451] on span "Cancel" at bounding box center [981, 452] width 34 height 17
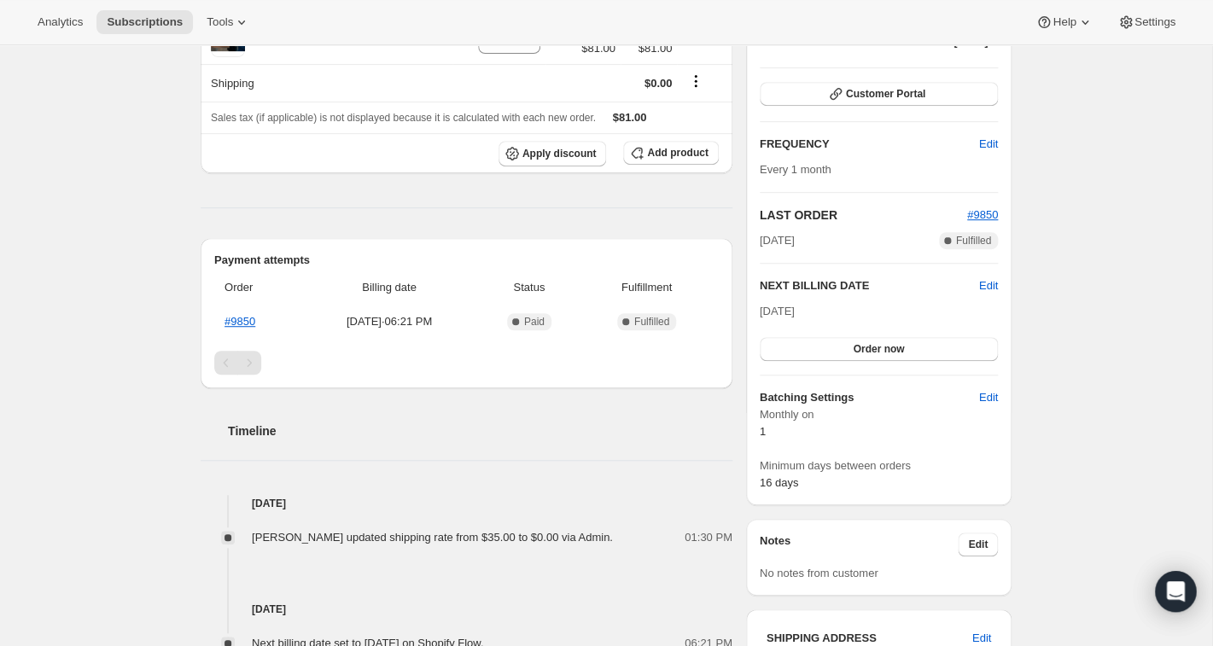
scroll to position [110, 0]
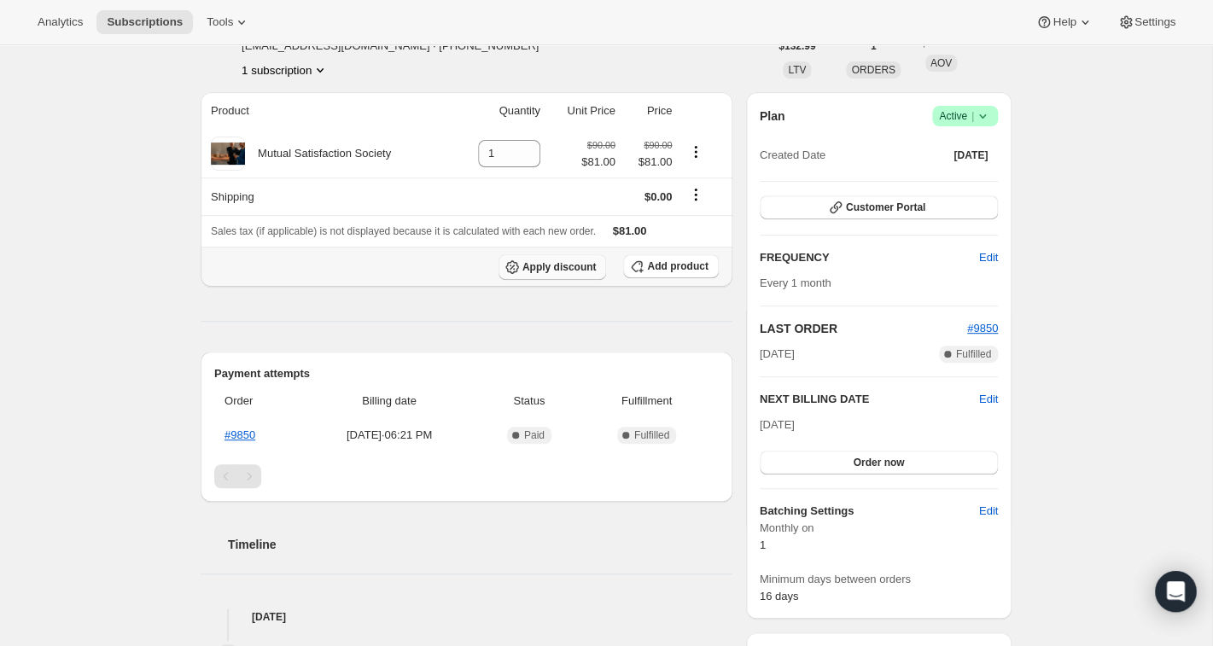
click at [545, 270] on span "Apply discount" at bounding box center [559, 267] width 74 height 14
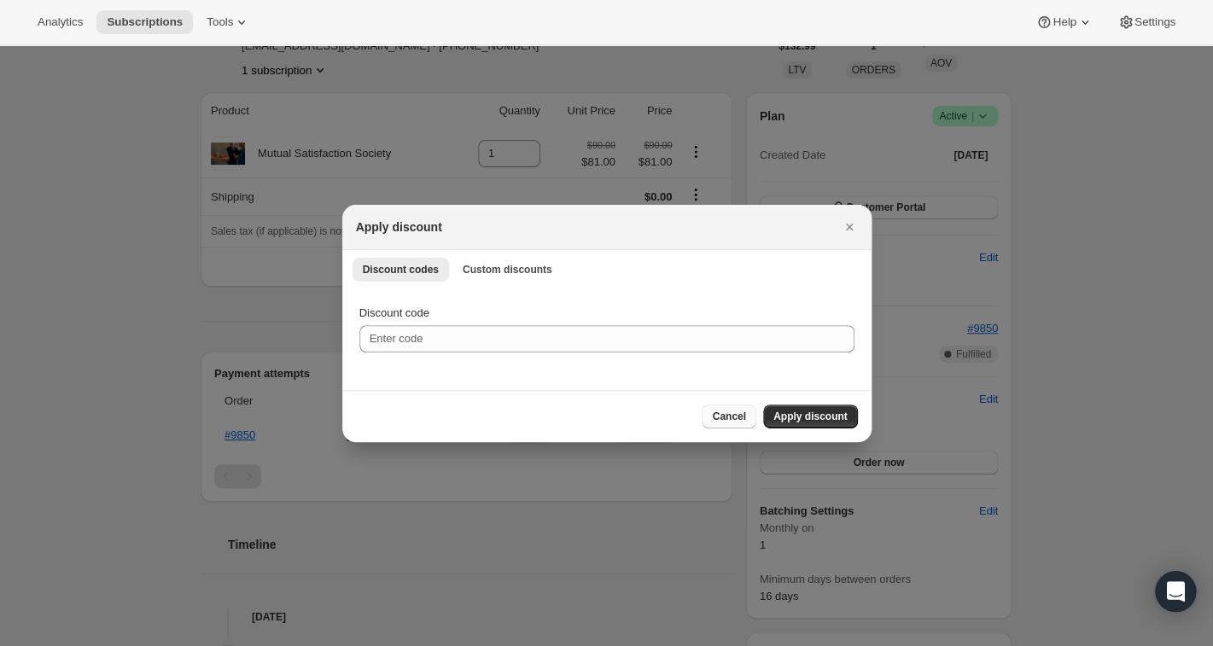
click at [710, 415] on button "Cancel" at bounding box center [729, 417] width 54 height 24
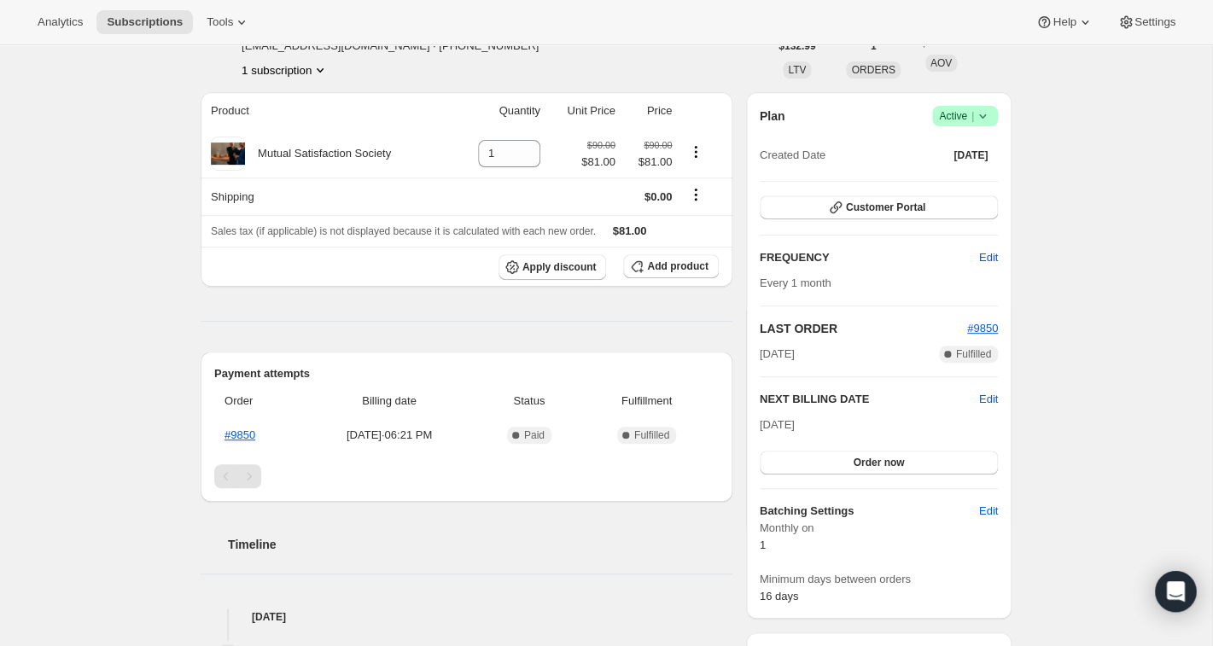
scroll to position [0, 0]
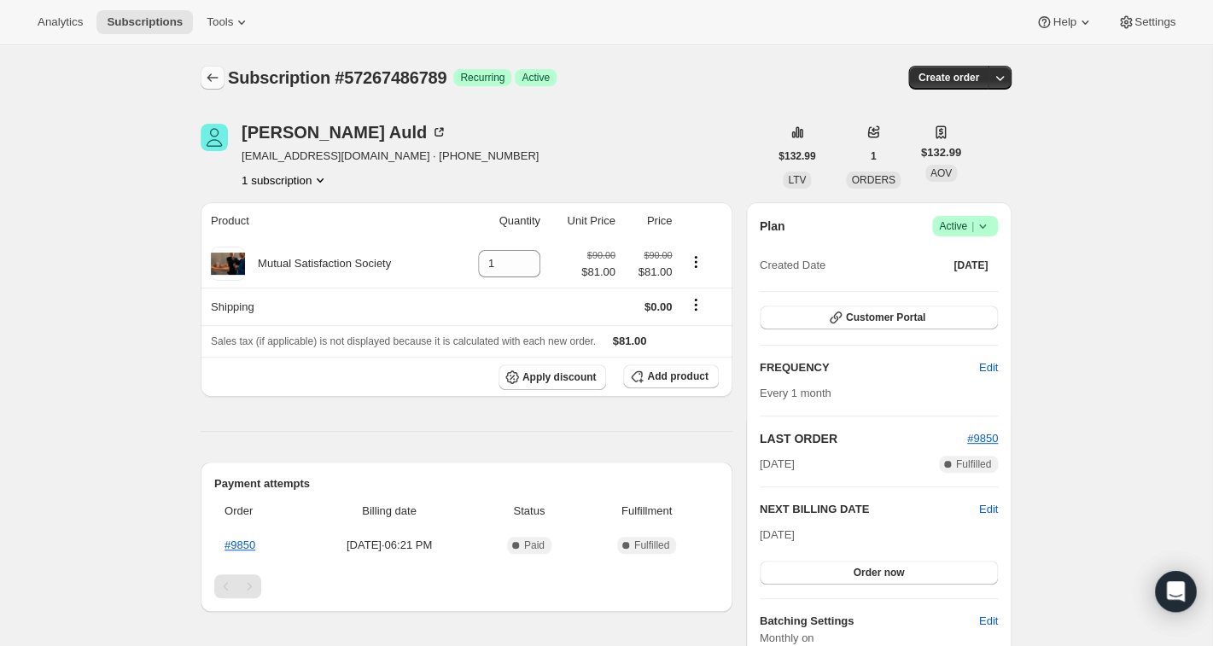
click at [214, 83] on icon "Subscriptions" at bounding box center [212, 77] width 17 height 17
